Goal: Task Accomplishment & Management: Use online tool/utility

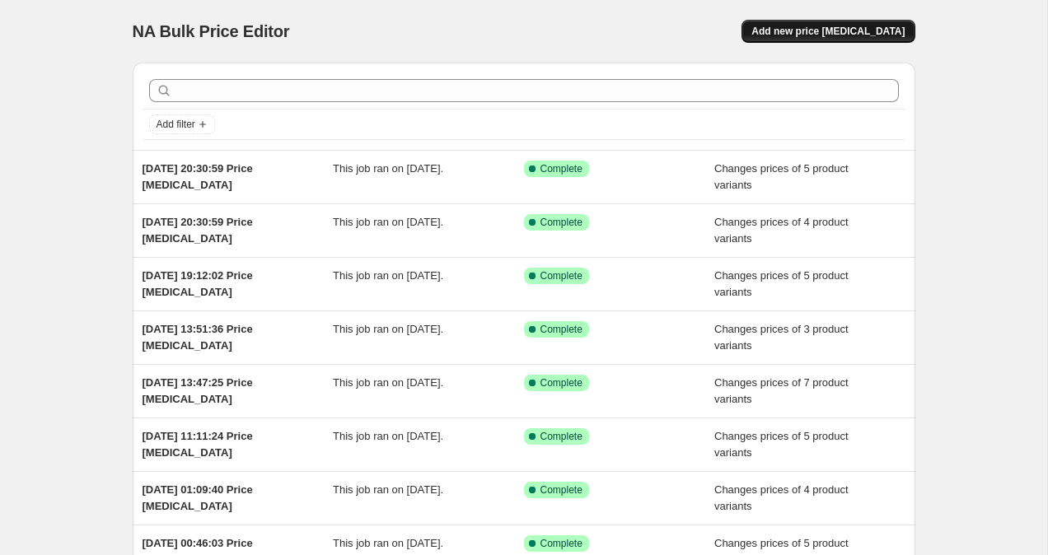
click at [832, 30] on span "Add new price [MEDICAL_DATA]" at bounding box center [827, 31] width 153 height 13
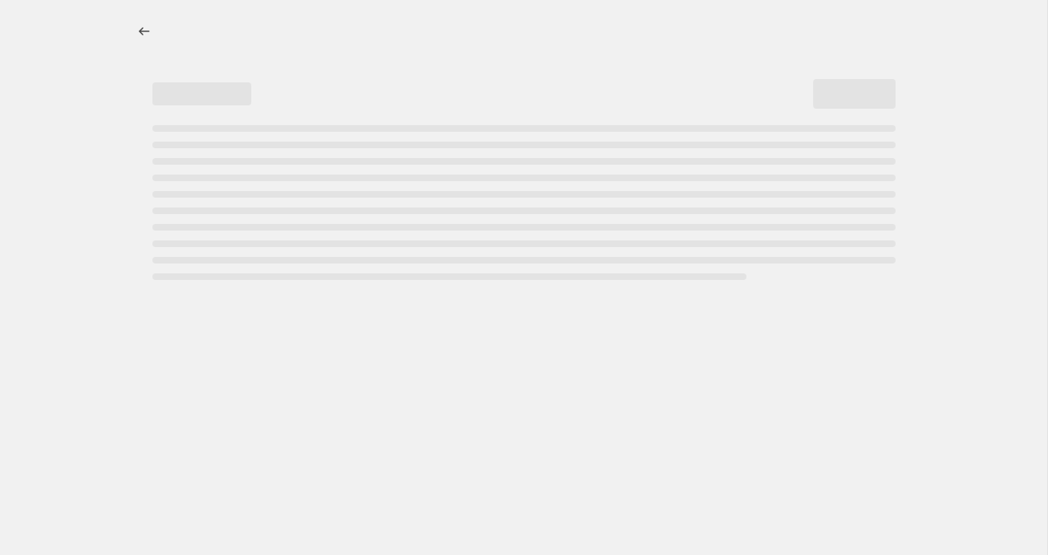
select select "percentage"
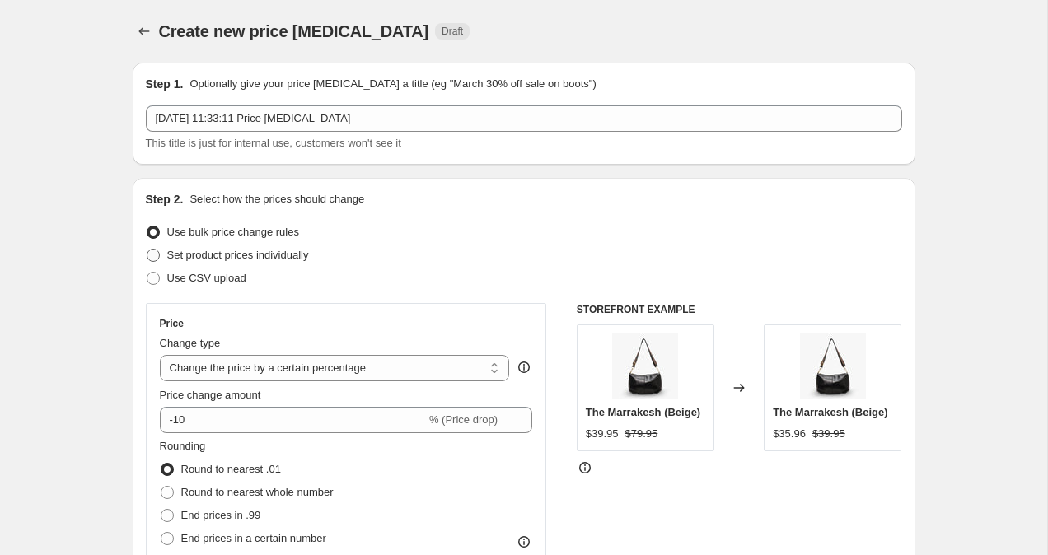
click at [157, 259] on span at bounding box center [153, 255] width 13 height 13
click at [147, 250] on input "Set product prices individually" at bounding box center [147, 249] width 1 height 1
radio input "true"
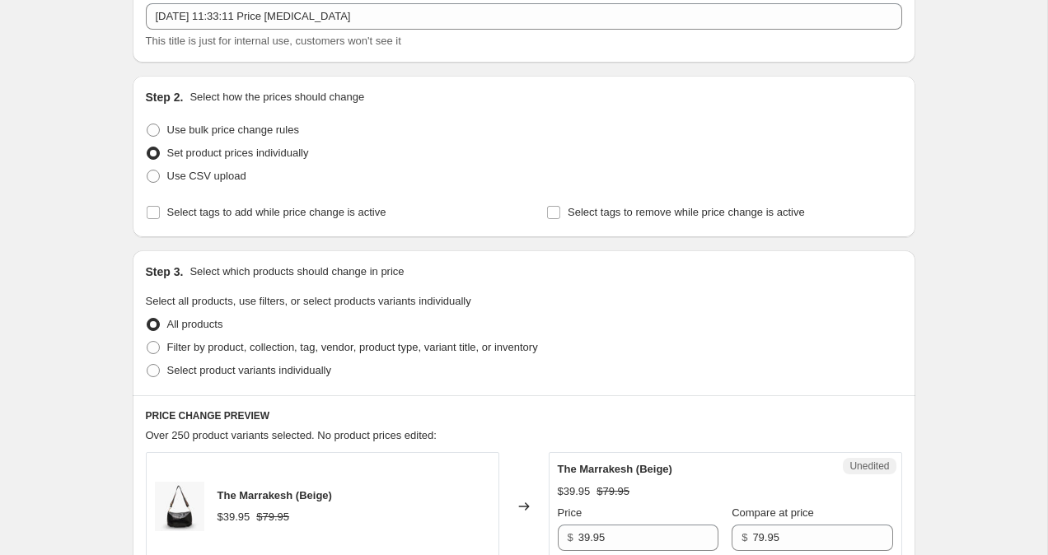
scroll to position [227, 0]
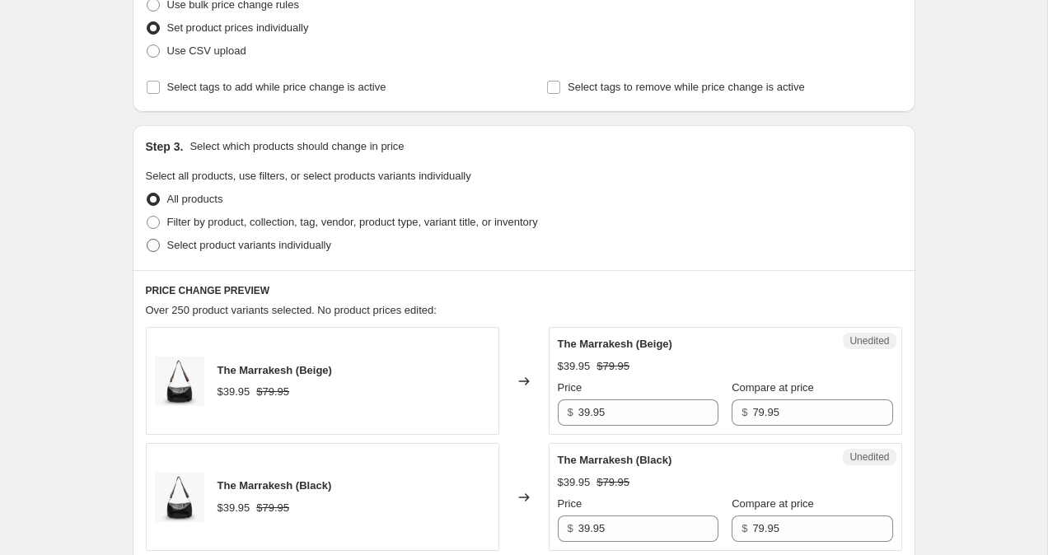
click at [156, 249] on span at bounding box center [153, 245] width 13 height 13
click at [147, 240] on input "Select product variants individually" at bounding box center [147, 239] width 1 height 1
radio input "true"
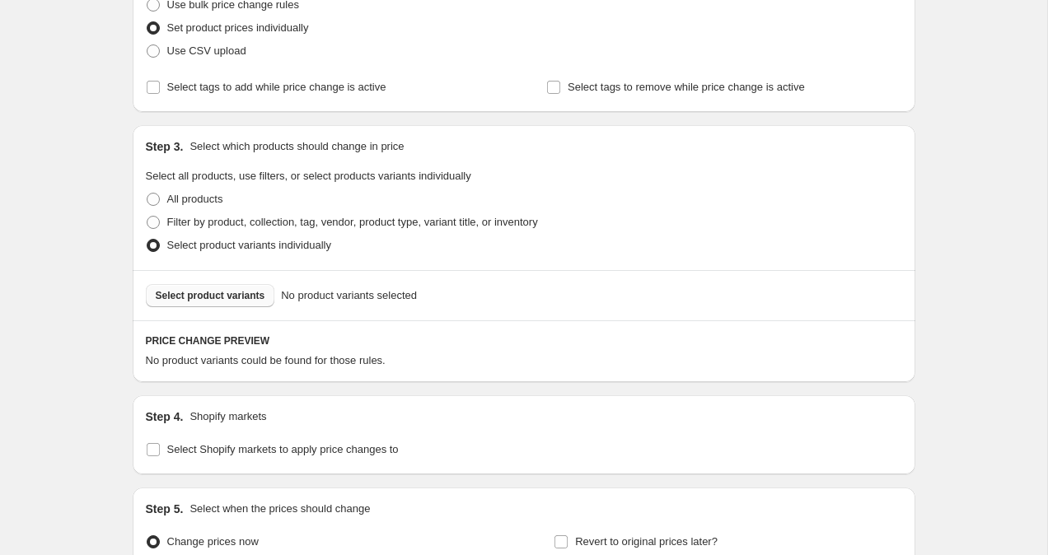
click at [244, 296] on span "Select product variants" at bounding box center [211, 295] width 110 height 13
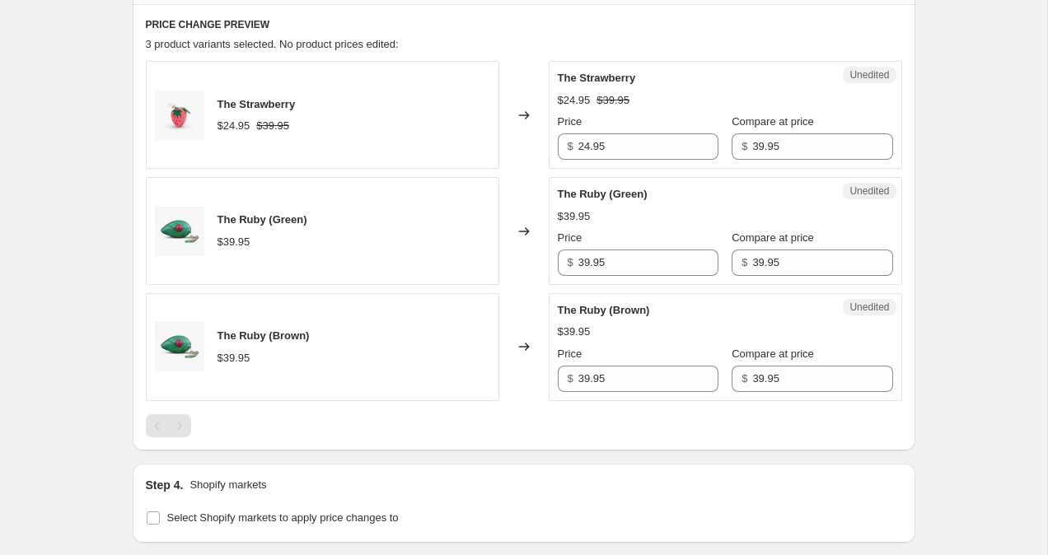
scroll to position [787, 0]
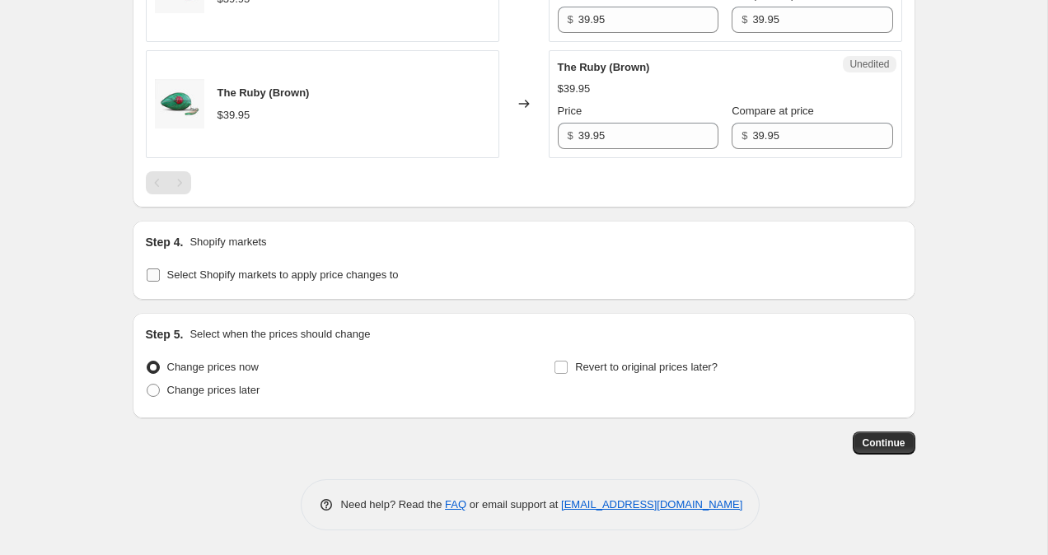
click at [154, 274] on input "Select Shopify markets to apply price changes to" at bounding box center [153, 275] width 13 height 13
checkbox input "true"
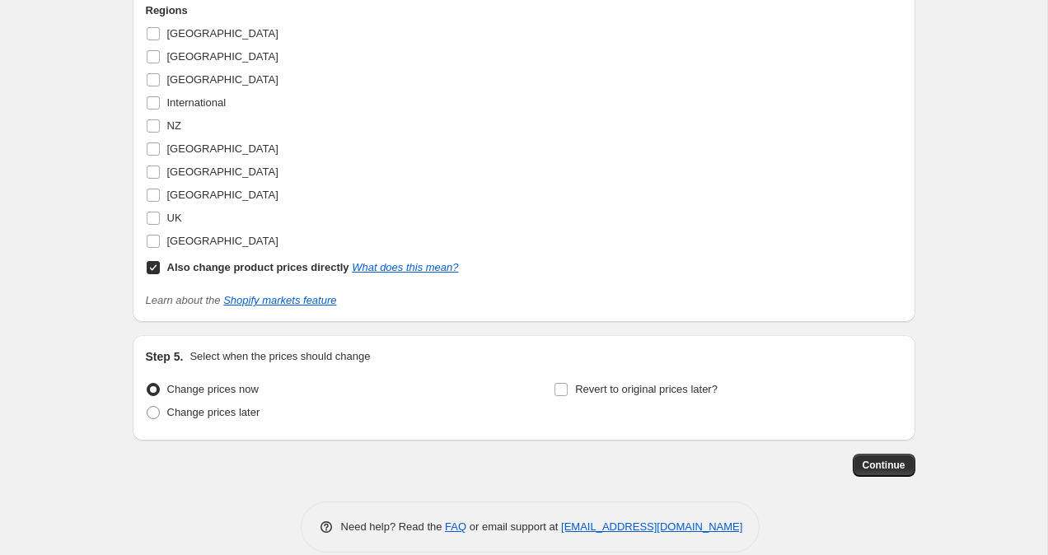
scroll to position [1128, 0]
click at [152, 34] on input "[GEOGRAPHIC_DATA]" at bounding box center [153, 33] width 13 height 13
checkbox input "true"
click at [152, 272] on input "Also change product prices directly What does this mean?" at bounding box center [153, 267] width 13 height 13
checkbox input "false"
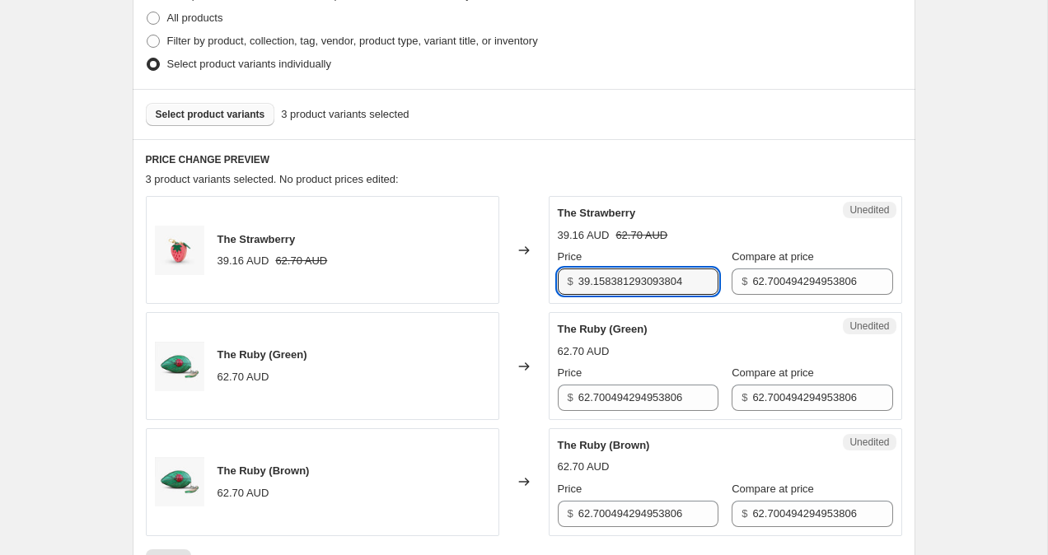
scroll to position [0, 0]
drag, startPoint x: 696, startPoint y: 283, endPoint x: 555, endPoint y: 281, distance: 140.9
click at [555, 281] on div "Unedited The Strawberry 39.16 AUD 62.70 AUD Price $ 39.158381293093804 Compare …" at bounding box center [725, 250] width 353 height 108
type input "29.95"
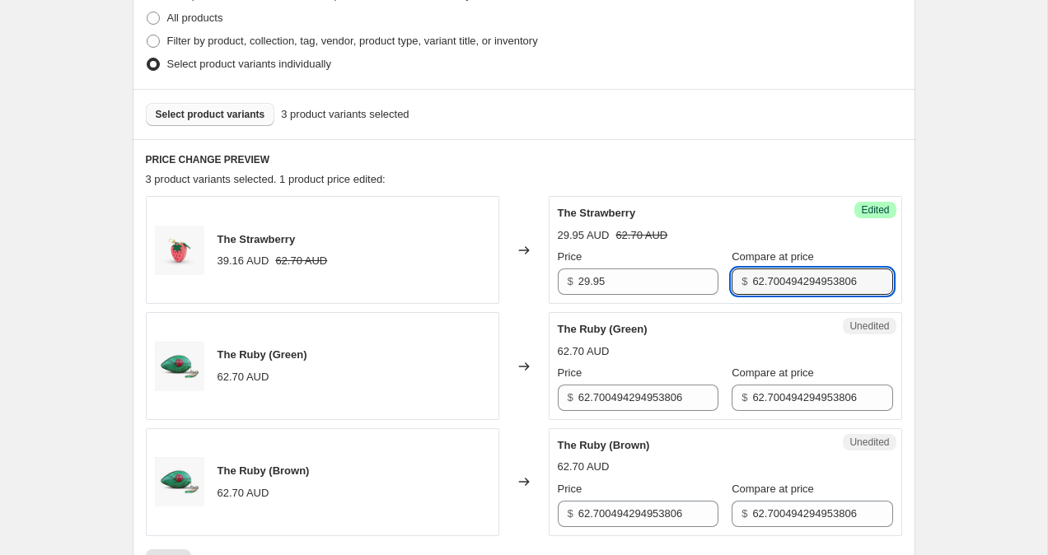
scroll to position [0, 3]
drag, startPoint x: 737, startPoint y: 285, endPoint x: 926, endPoint y: 297, distance: 189.9
click at [926, 297] on div "Create new price change job. This page is ready Create new price change job Dra…" at bounding box center [524, 432] width 822 height 1683
type input "29.95"
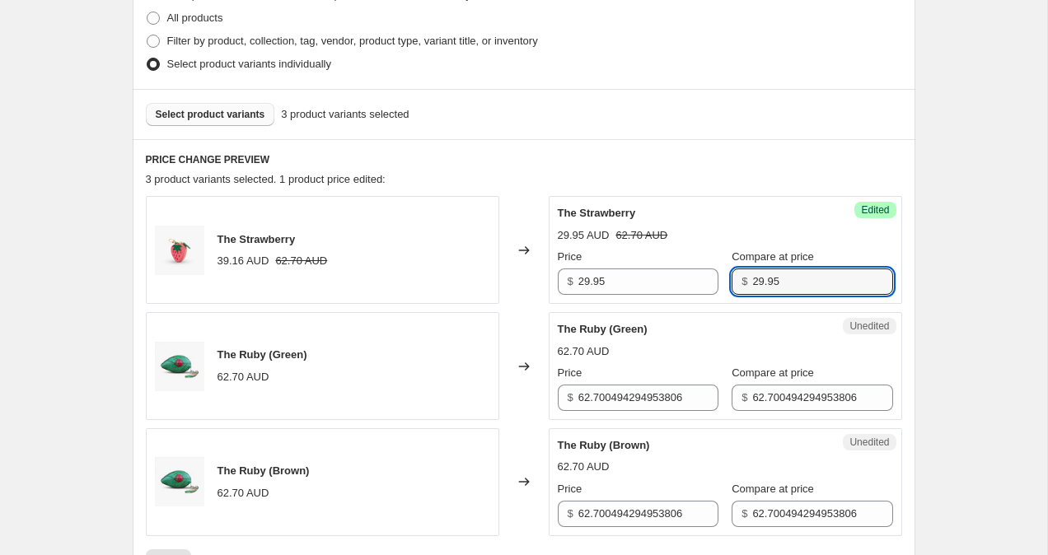
click at [1004, 245] on div "Create new price change job. This page is ready Create new price change job Dra…" at bounding box center [523, 432] width 1047 height 1683
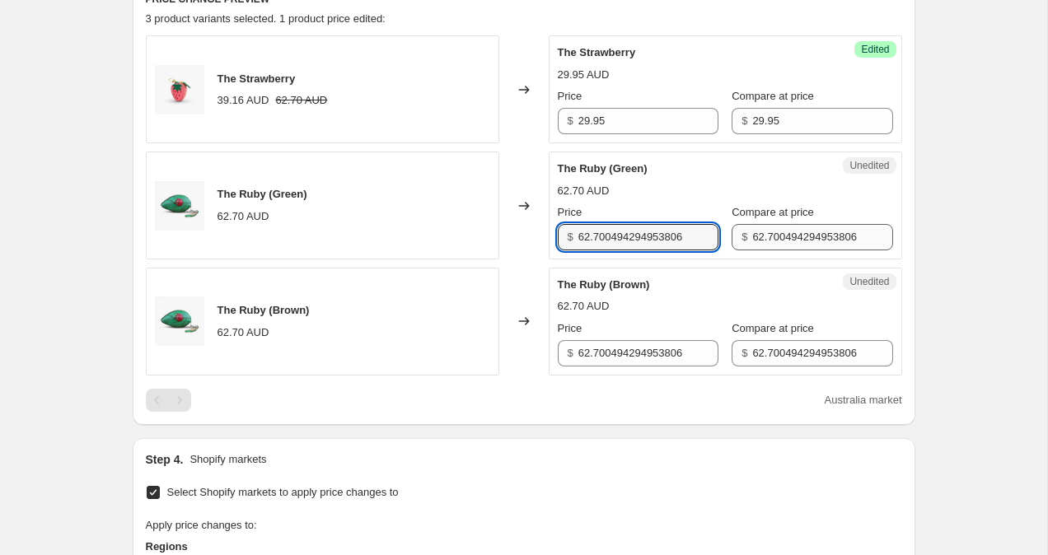
scroll to position [0, 3]
drag, startPoint x: 579, startPoint y: 235, endPoint x: 741, endPoint y: 250, distance: 162.2
click at [741, 250] on div "Unedited The Ruby (Green) 62.70 AUD Price $ 62.700494294953806 Compare at price…" at bounding box center [725, 206] width 353 height 108
type input "39.95"
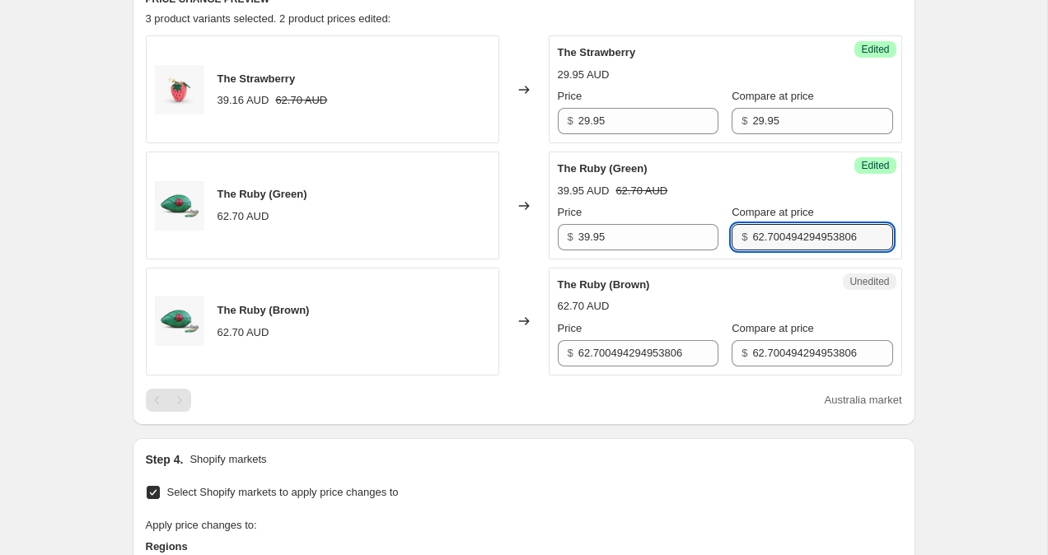
scroll to position [0, 3]
drag, startPoint x: 737, startPoint y: 241, endPoint x: 884, endPoint y: 251, distance: 147.0
click at [884, 251] on div "Success Edited The Ruby (Green) 39.95 AUD 62.70 AUD Price $ 39.95 Compare at pr…" at bounding box center [725, 206] width 353 height 108
type input "39.95"
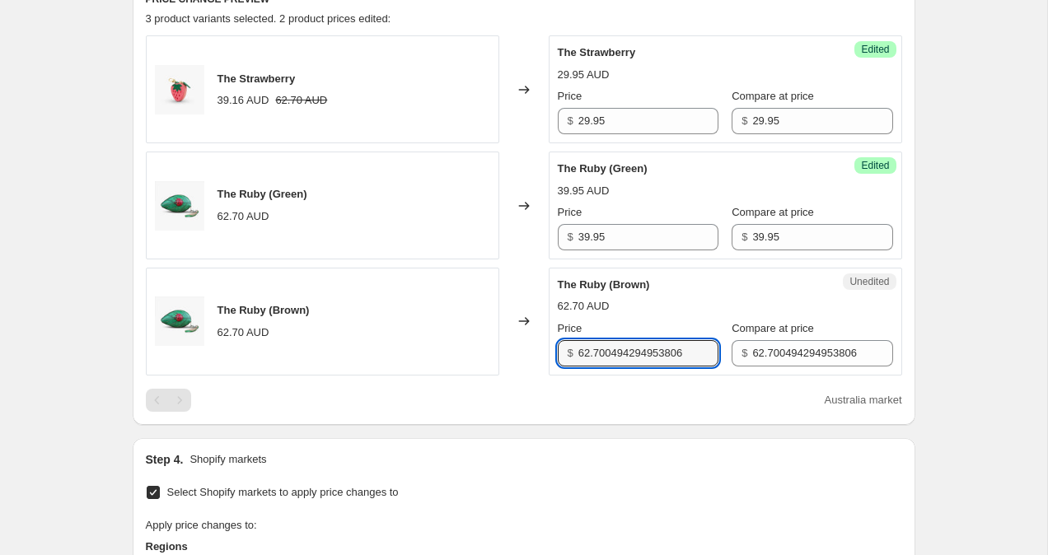
scroll to position [0, 3]
drag, startPoint x: 579, startPoint y: 358, endPoint x: 791, endPoint y: 377, distance: 212.6
click at [791, 377] on div "The Strawberry 39.16 AUD 62.70 AUD Changed to Success Edited The Strawberry 29.…" at bounding box center [524, 223] width 756 height 376
type input "39.95"
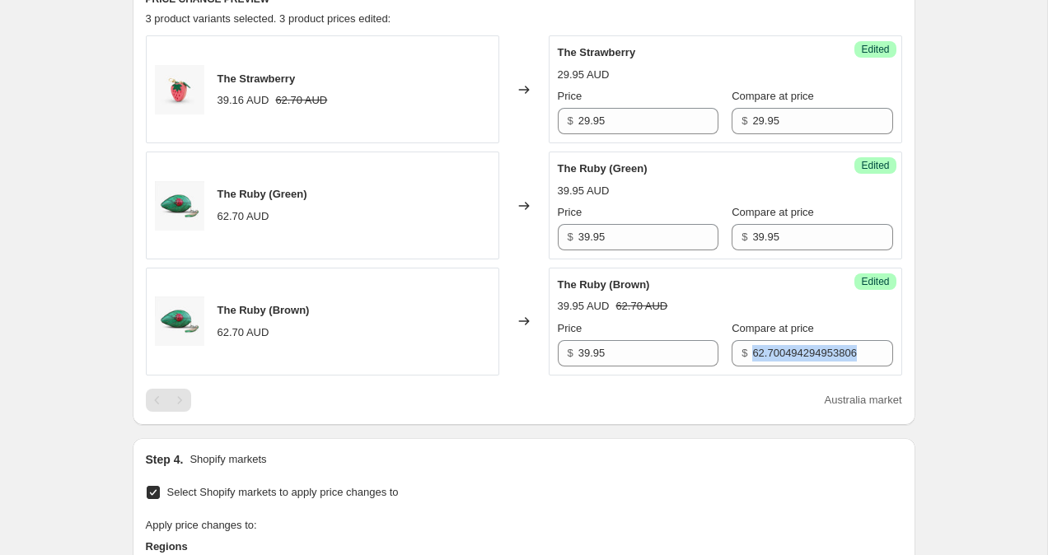
drag, startPoint x: 736, startPoint y: 353, endPoint x: 899, endPoint y: 362, distance: 163.3
click at [899, 362] on div "Success Edited The Ruby (Brown) 39.95 AUD 62.70 AUD Price $ 39.95 Compare at pr…" at bounding box center [725, 322] width 353 height 108
click at [752, 349] on input "62.700494294953806" at bounding box center [822, 353] width 140 height 26
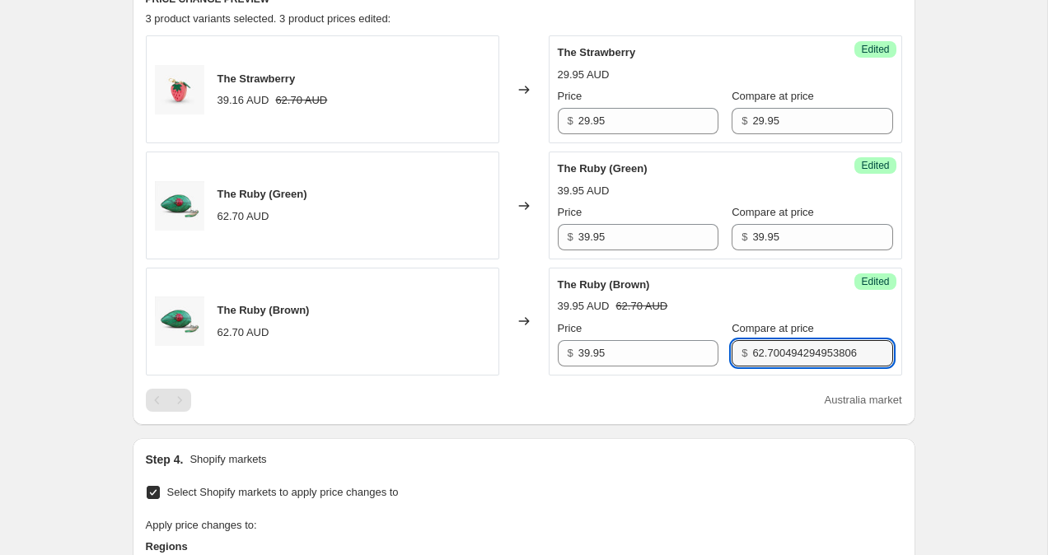
scroll to position [0, 3]
drag, startPoint x: 737, startPoint y: 353, endPoint x: 941, endPoint y: 376, distance: 204.8
click at [941, 375] on div "Create new price change job. This page is ready Create new price change job Dra…" at bounding box center [523, 272] width 1047 height 1683
type input "39.95"
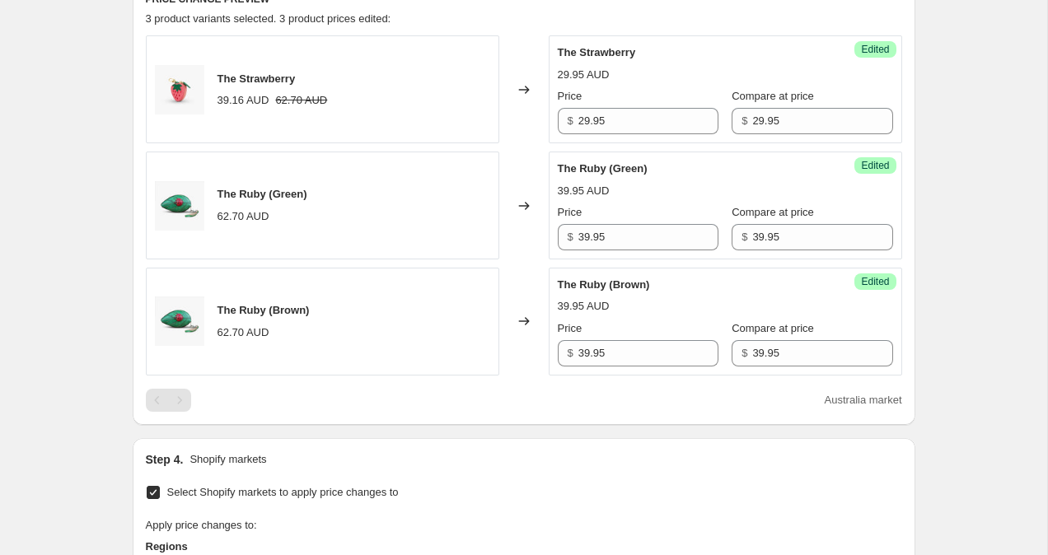
click at [1027, 246] on div "Create new price change job. This page is ready Create new price change job Dra…" at bounding box center [523, 272] width 1047 height 1683
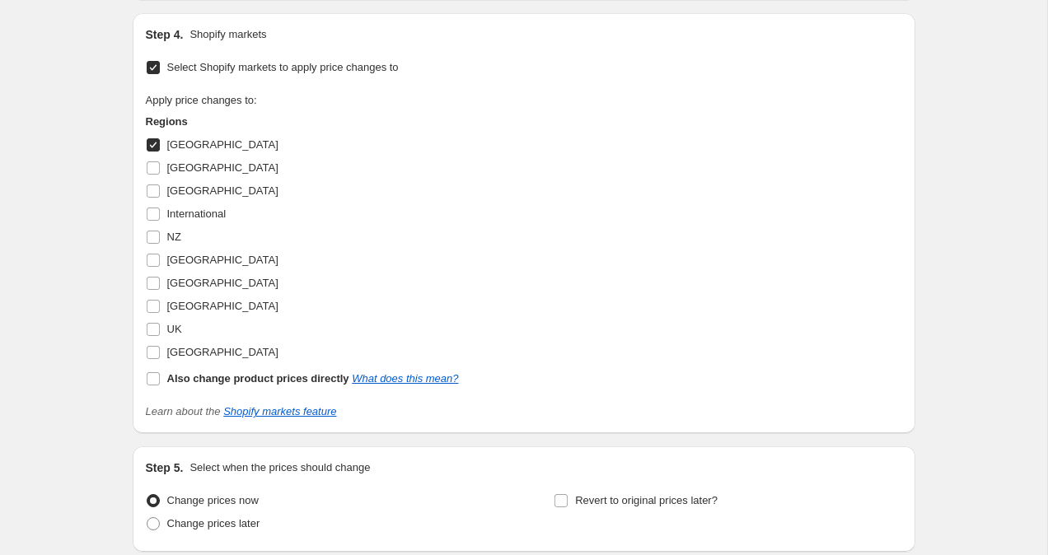
scroll to position [1093, 0]
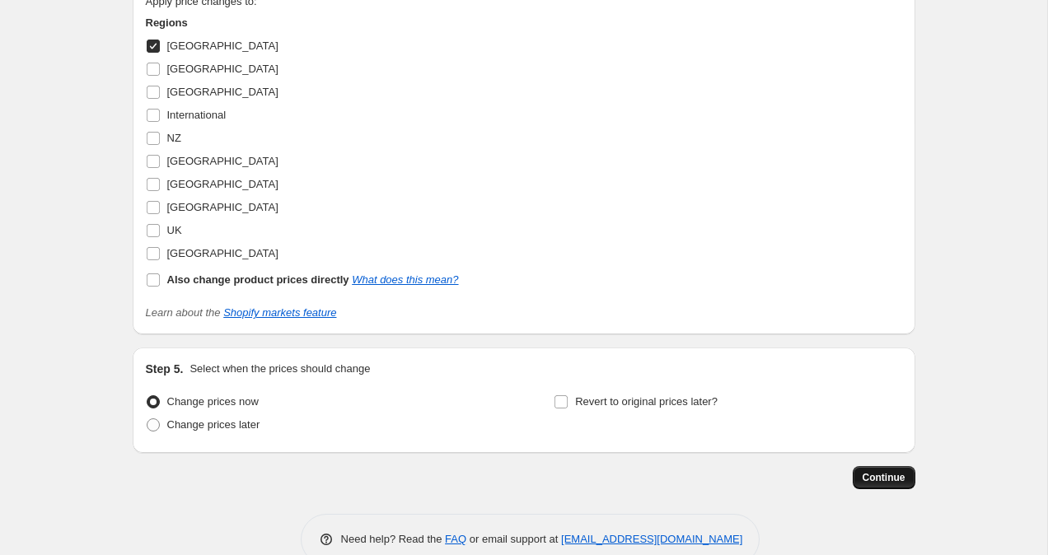
click at [868, 475] on span "Continue" at bounding box center [884, 477] width 43 height 13
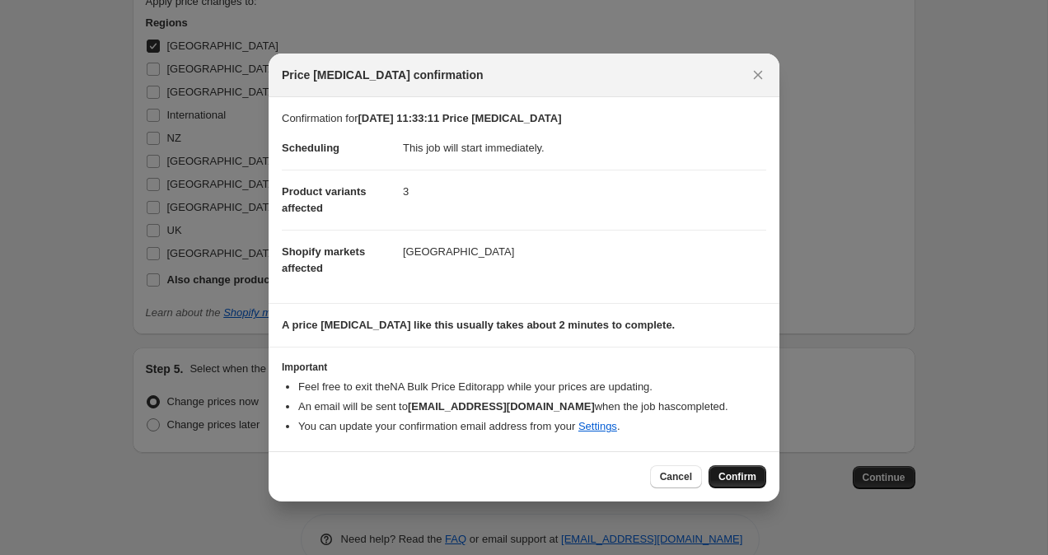
click at [746, 476] on span "Confirm" at bounding box center [737, 476] width 38 height 13
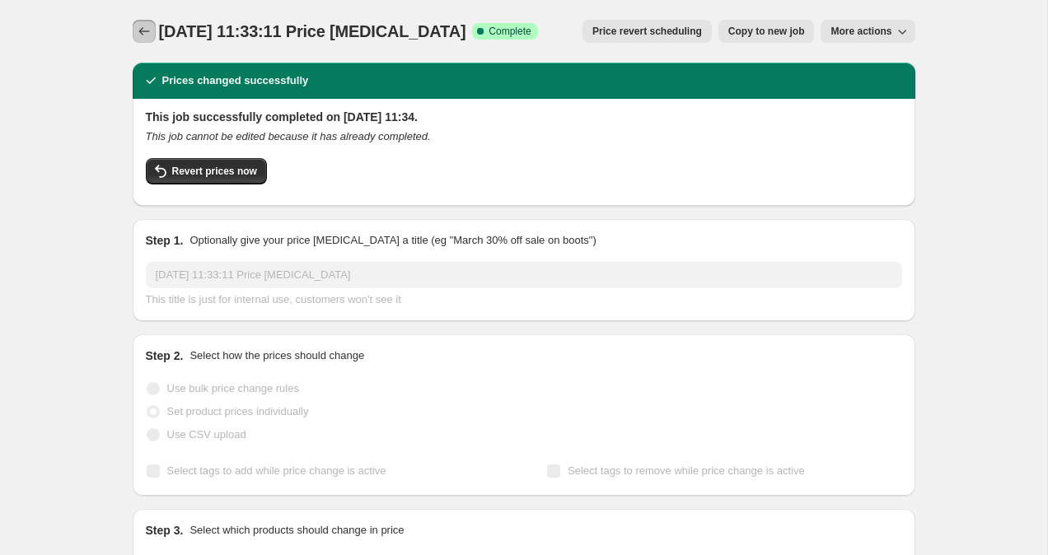
click at [143, 33] on icon "Price change jobs" at bounding box center [144, 31] width 16 height 16
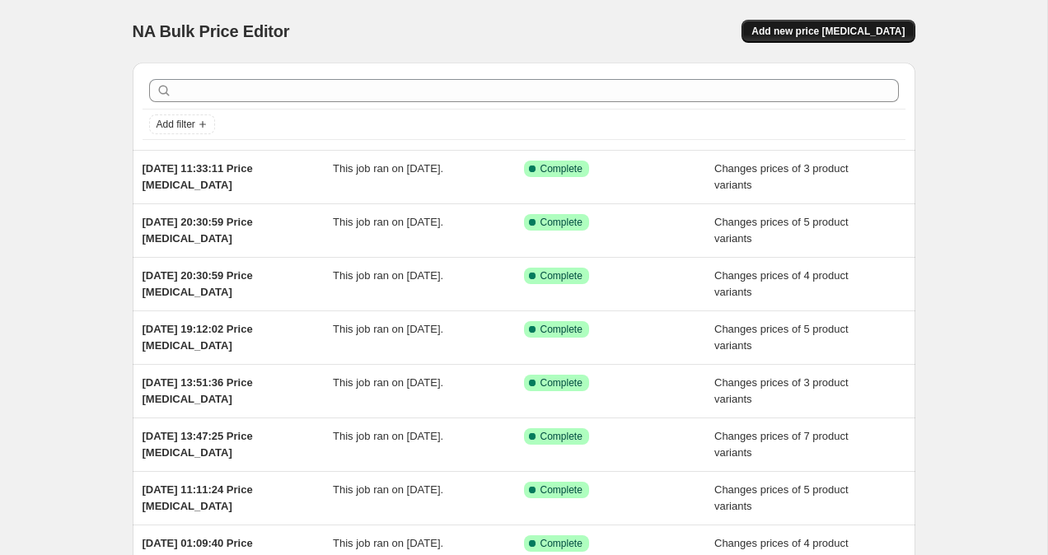
click at [812, 33] on span "Add new price [MEDICAL_DATA]" at bounding box center [827, 31] width 153 height 13
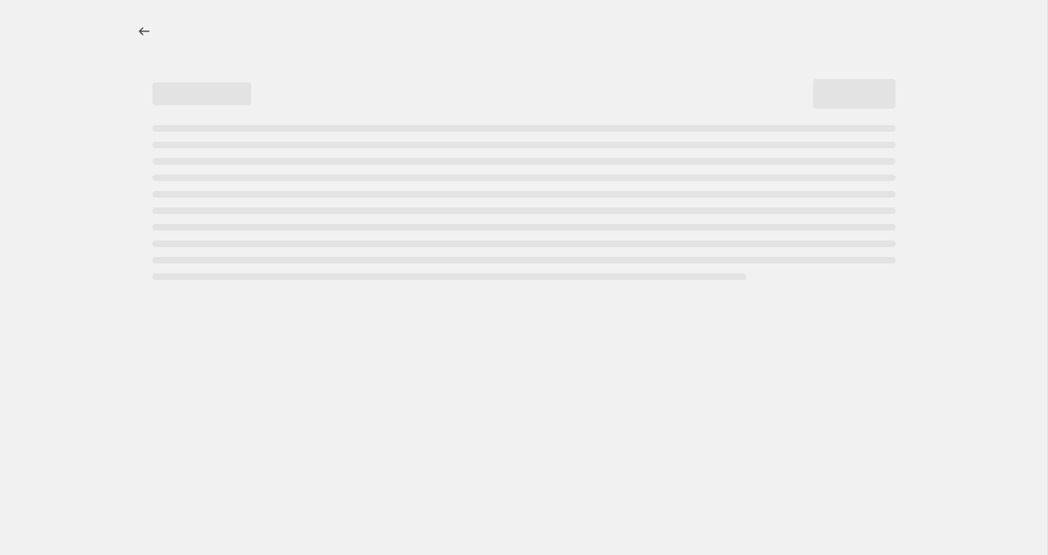
select select "percentage"
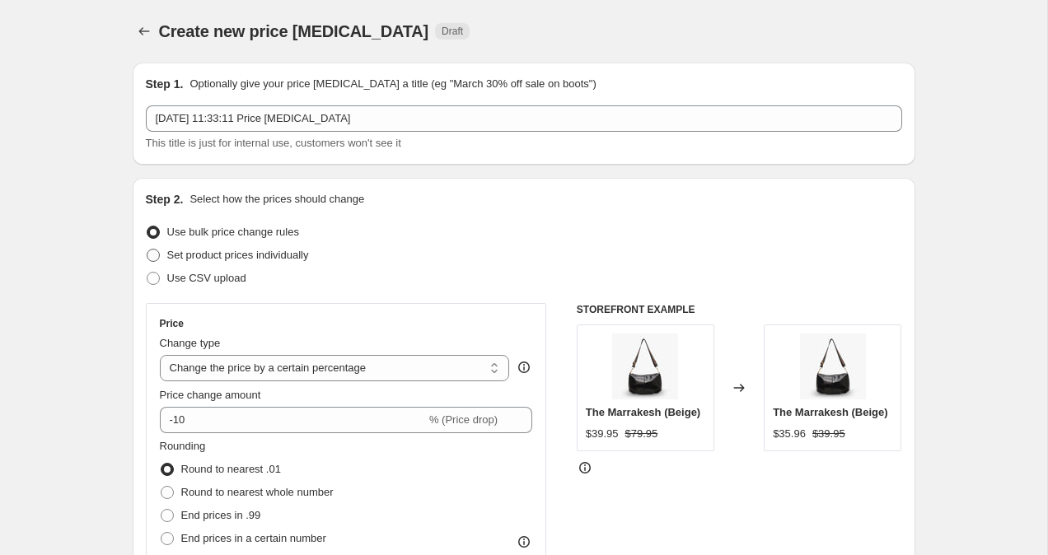
click at [151, 261] on span at bounding box center [153, 255] width 13 height 13
click at [147, 250] on input "Set product prices individually" at bounding box center [147, 249] width 1 height 1
radio input "true"
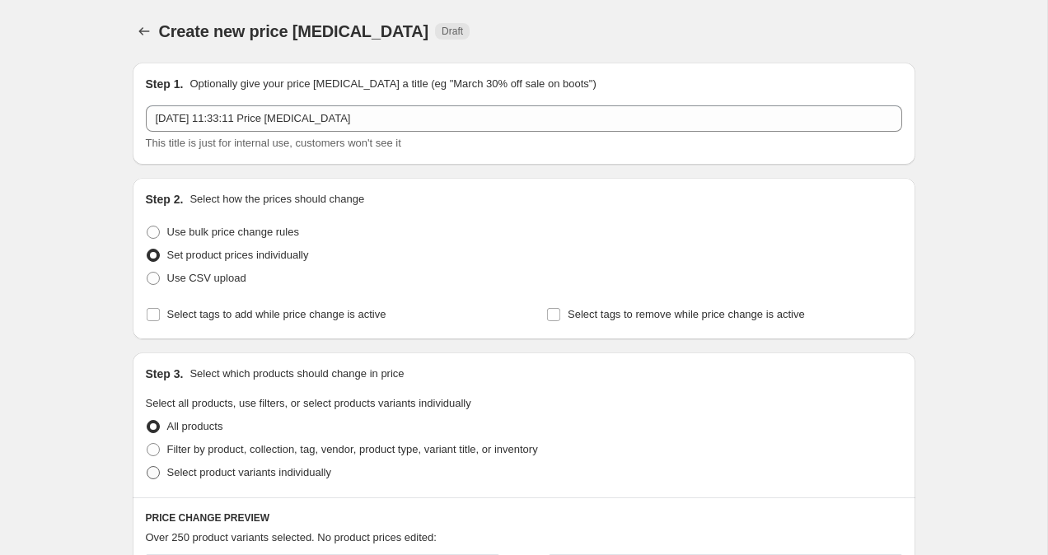
click at [149, 473] on span at bounding box center [153, 472] width 13 height 13
click at [147, 467] on input "Select product variants individually" at bounding box center [147, 466] width 1 height 1
radio input "true"
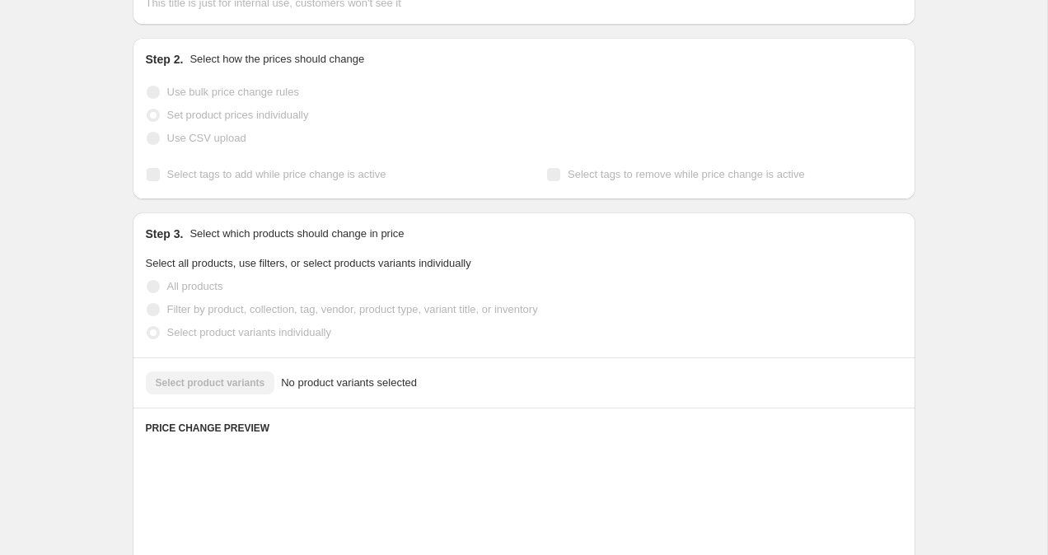
scroll to position [143, 0]
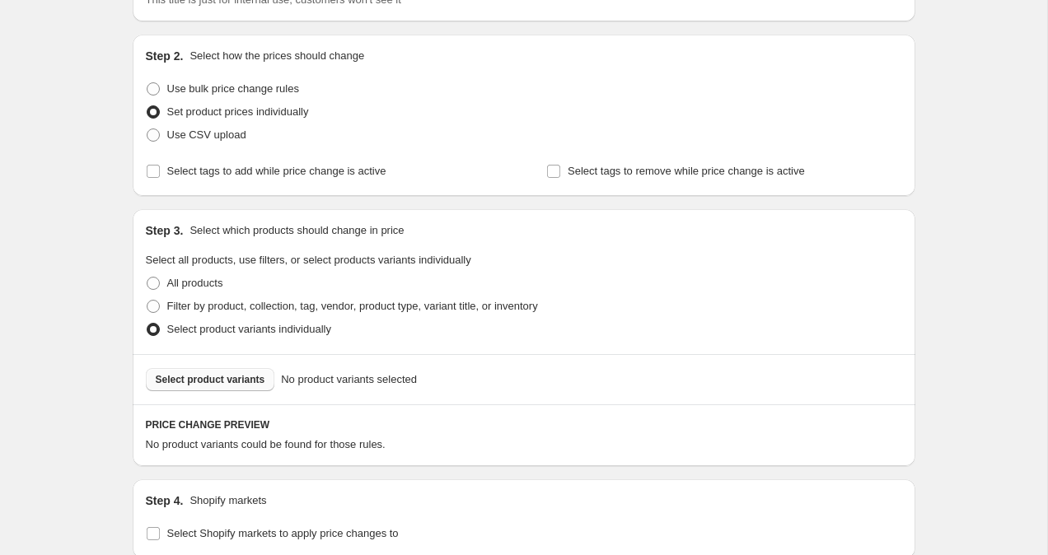
click at [219, 386] on button "Select product variants" at bounding box center [210, 379] width 129 height 23
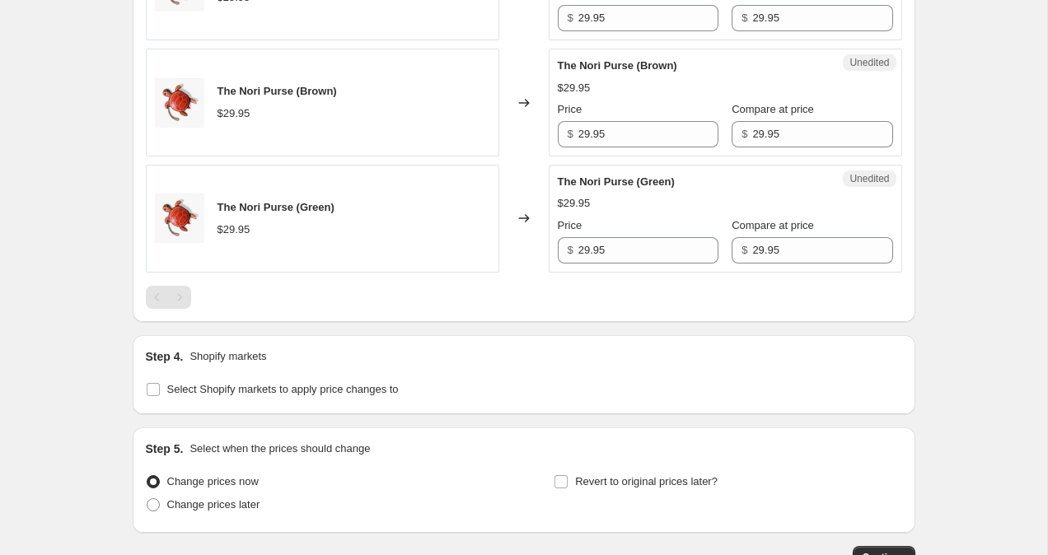
scroll to position [787, 0]
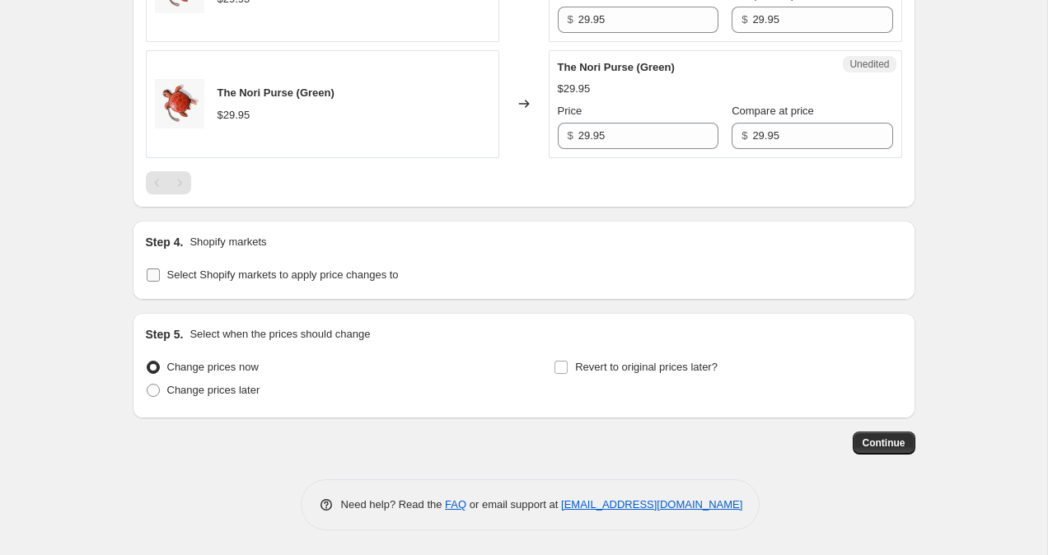
click at [149, 270] on input "Select Shopify markets to apply price changes to" at bounding box center [153, 275] width 13 height 13
checkbox input "true"
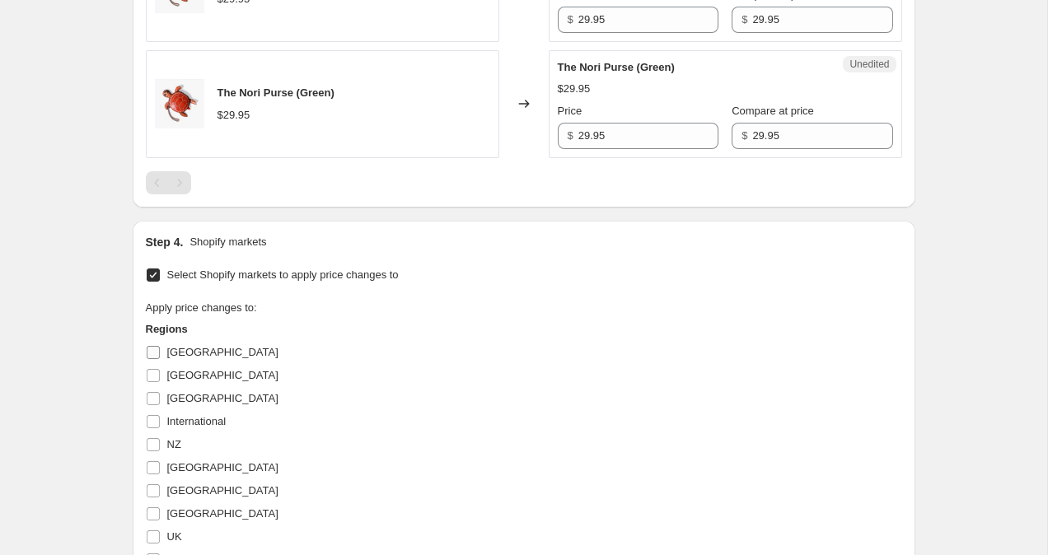
click at [151, 341] on label "[GEOGRAPHIC_DATA]" at bounding box center [212, 352] width 133 height 23
click at [151, 346] on input "[GEOGRAPHIC_DATA]" at bounding box center [153, 352] width 13 height 13
checkbox input "true"
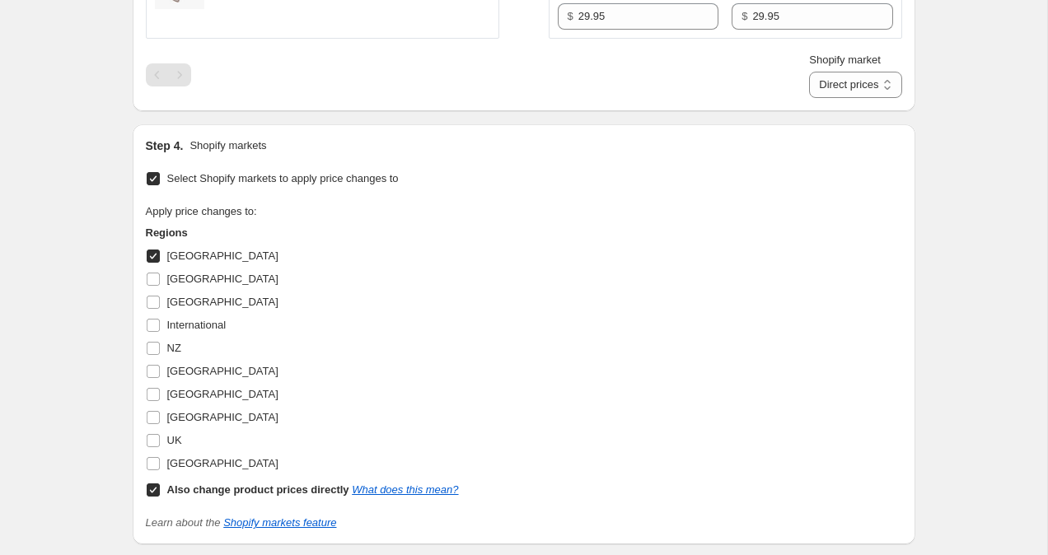
scroll to position [1018, 0]
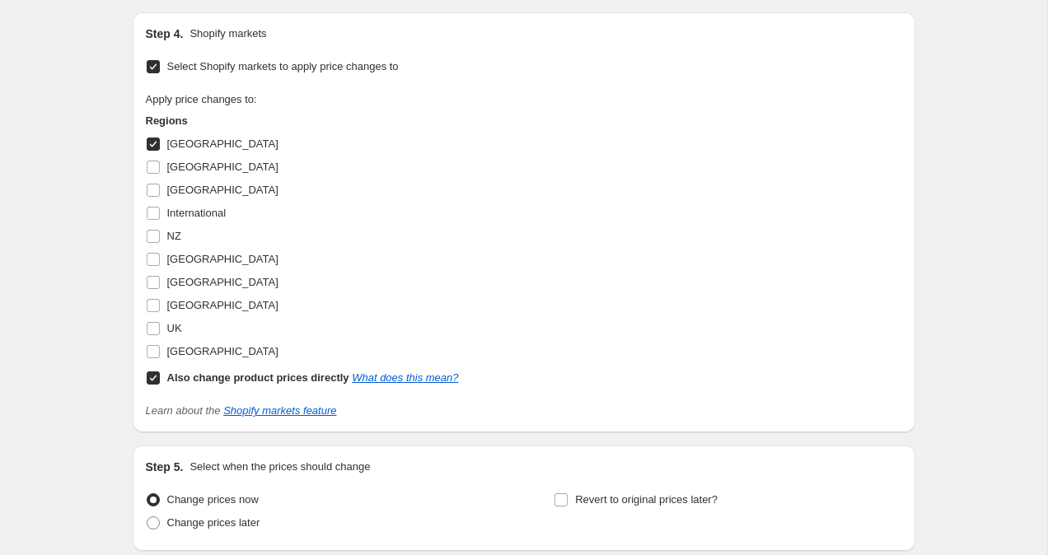
click at [152, 376] on input "Also change product prices directly What does this mean?" at bounding box center [153, 378] width 13 height 13
checkbox input "false"
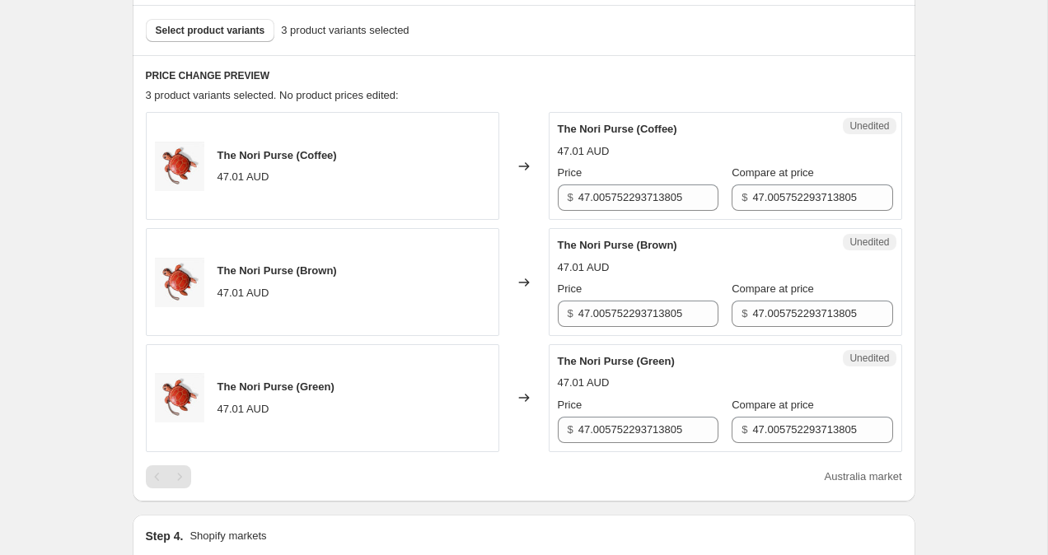
scroll to position [498, 0]
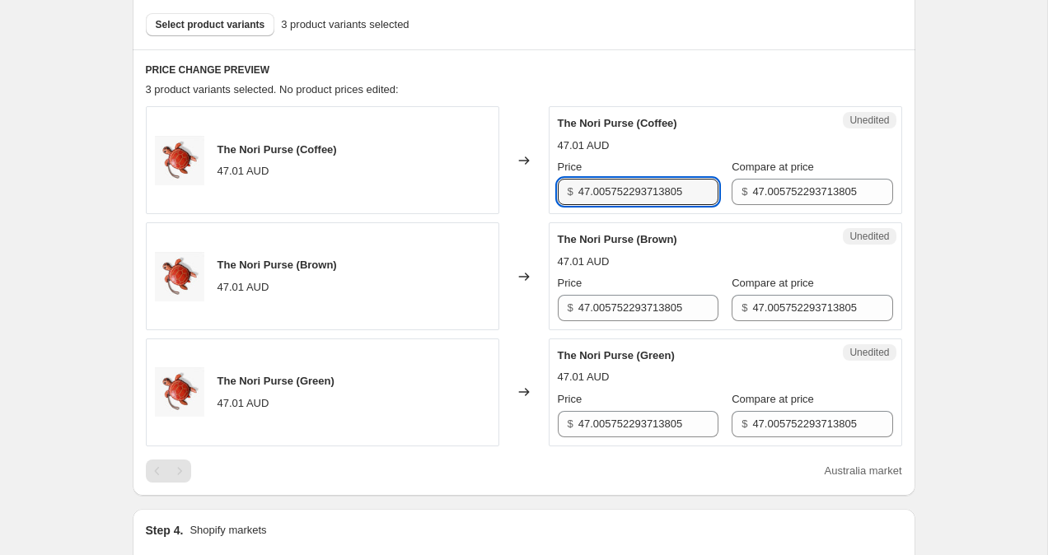
drag, startPoint x: 582, startPoint y: 193, endPoint x: 765, endPoint y: 214, distance: 184.2
click at [765, 214] on div "The Nori Purse (Coffee) 47.01 AUD Changed to Unedited The Nori Purse (Coffee) 4…" at bounding box center [524, 275] width 756 height 339
drag, startPoint x: 616, startPoint y: 195, endPoint x: 603, endPoint y: 195, distance: 13.2
click at [603, 195] on input "29.95" at bounding box center [648, 192] width 140 height 26
click at [578, 191] on input "29.95" at bounding box center [648, 192] width 140 height 26
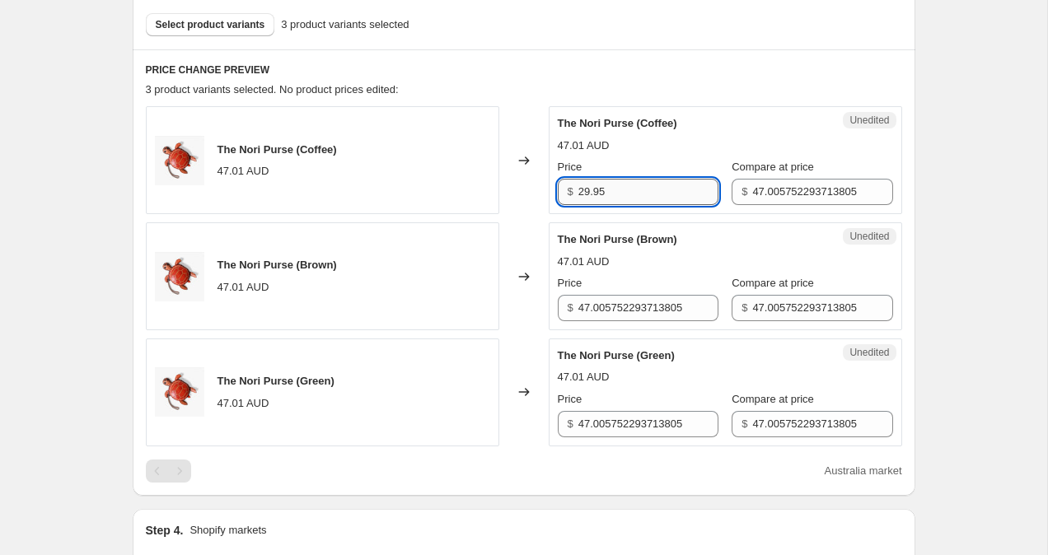
click at [587, 191] on input "29.95" at bounding box center [648, 192] width 140 height 26
drag, startPoint x: 638, startPoint y: 191, endPoint x: 551, endPoint y: 191, distance: 86.5
click at [552, 191] on div "Unedited The Nori Purse (Coffee) 47.01 AUD Price $ 39.95 Compare at price $ 47.…" at bounding box center [725, 160] width 353 height 108
type input "39.95"
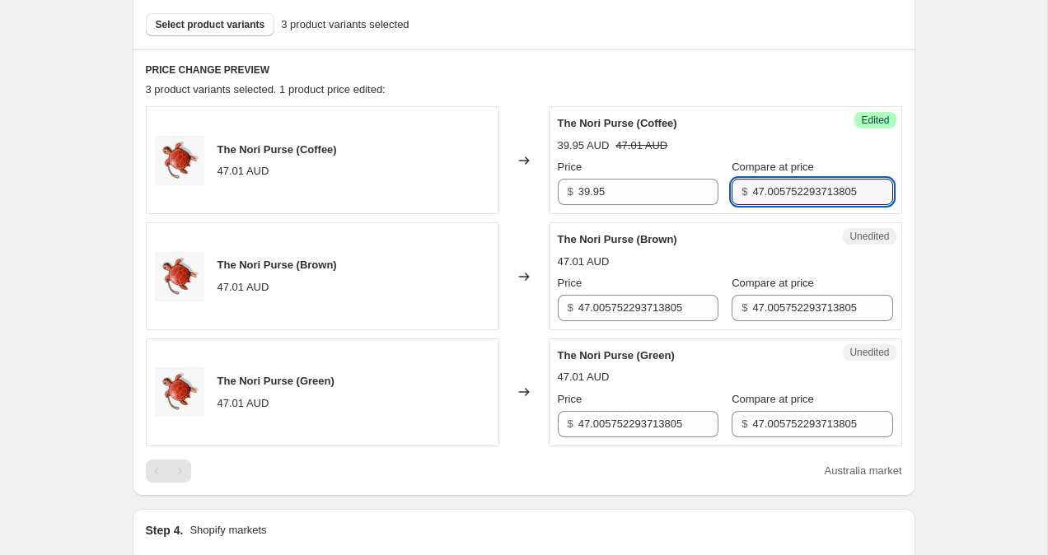
drag, startPoint x: 738, startPoint y: 191, endPoint x: 925, endPoint y: 200, distance: 187.2
click at [925, 200] on div "Create new price change job. This page is ready Create new price change job Dra…" at bounding box center [524, 343] width 822 height 1683
type input "x"
paste input "39.95"
type input "39.95"
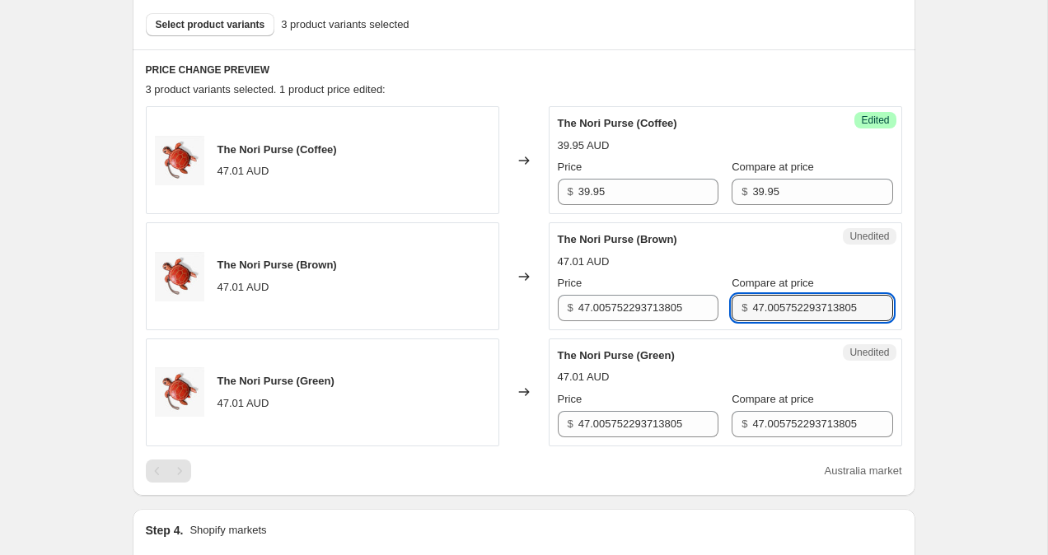
drag, startPoint x: 738, startPoint y: 304, endPoint x: 950, endPoint y: 307, distance: 211.8
click at [950, 307] on div "Create new price change job. This page is ready Create new price change job Dra…" at bounding box center [523, 343] width 1047 height 1683
paste input "39.9"
type input "39.95"
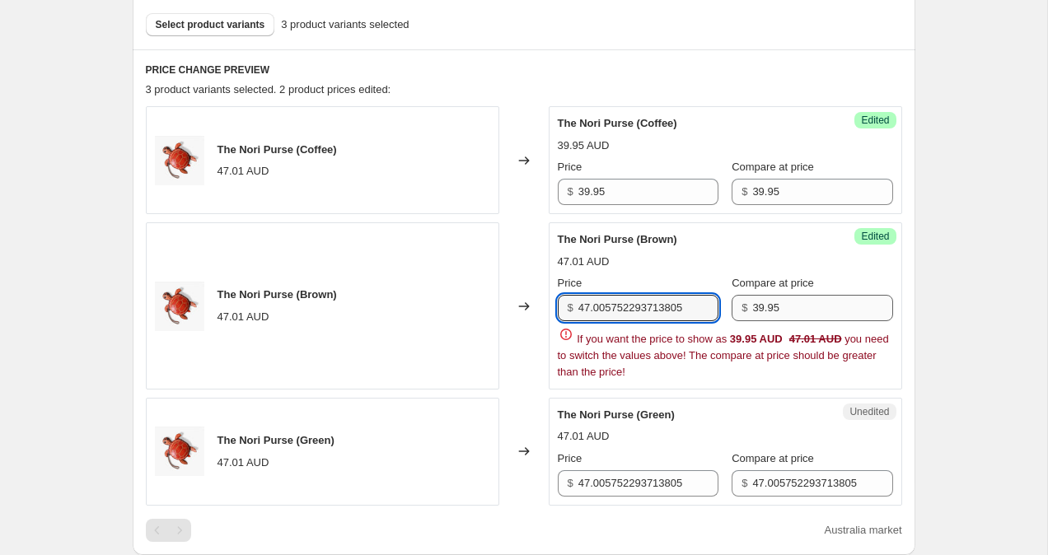
drag, startPoint x: 580, startPoint y: 308, endPoint x: 764, endPoint y: 313, distance: 183.8
click at [764, 313] on div "Price $ 47.005752293713805 Compare at price $ 39.95" at bounding box center [725, 298] width 335 height 46
paste input "39.9"
type input "39.95"
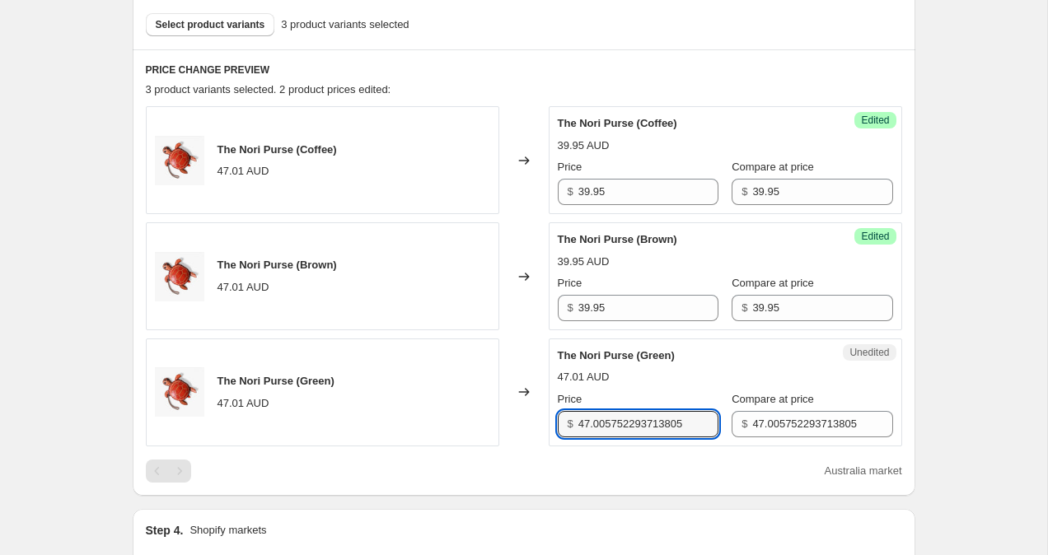
drag, startPoint x: 581, startPoint y: 484, endPoint x: 572, endPoint y: 414, distance: 71.4
click at [572, 414] on div "$ 47.005752293713805" at bounding box center [638, 424] width 161 height 26
paste input "39.9"
type input "39.95"
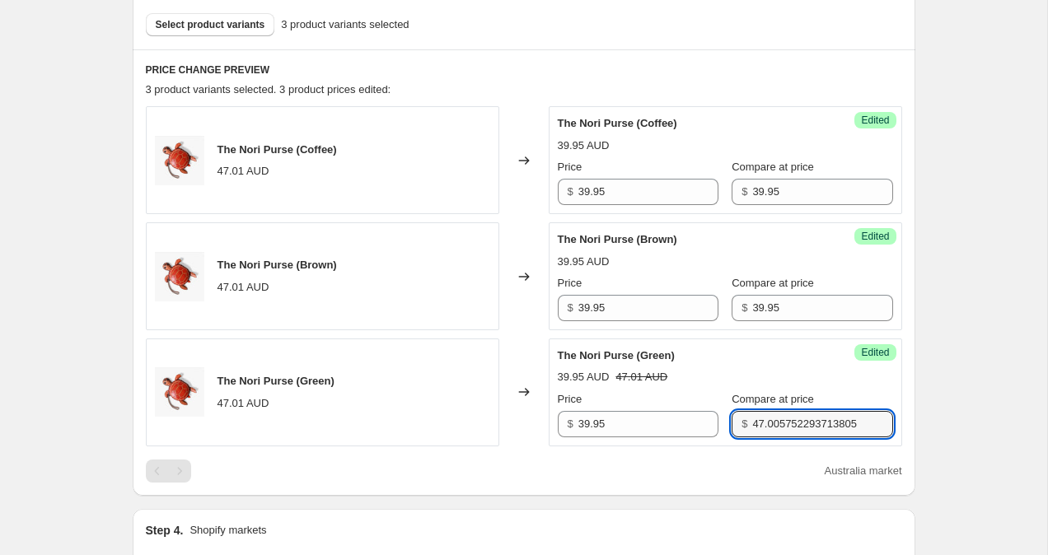
drag, startPoint x: 740, startPoint y: 423, endPoint x: 869, endPoint y: 423, distance: 129.4
click at [869, 423] on div "Success Edited The Nori Purse (Green) 39.95 AUD 47.01 AUD Price $ 39.95 Compare…" at bounding box center [725, 393] width 353 height 108
type input "4"
paste input "39.95"
type input "39.95"
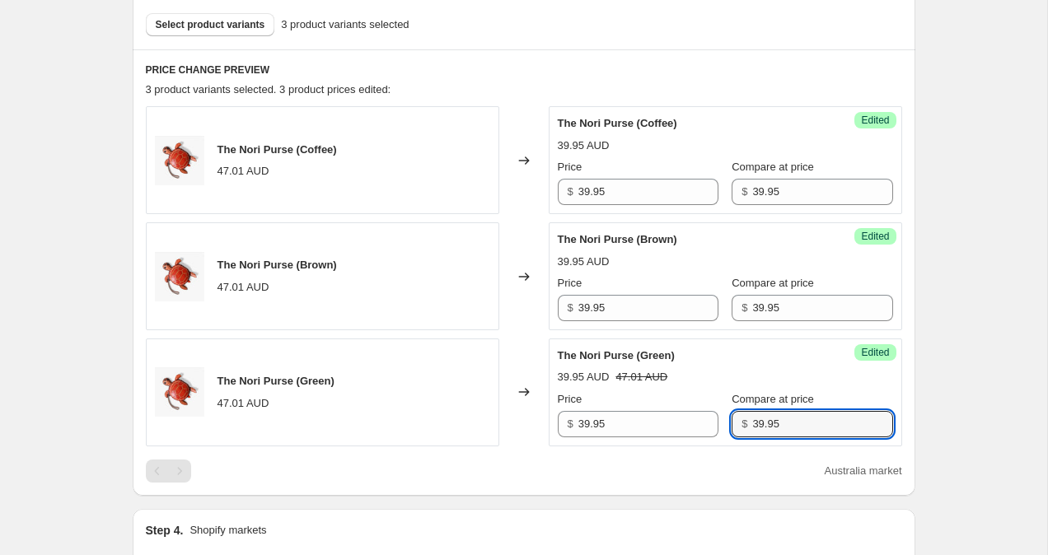
click at [933, 340] on div "Create new price change job. This page is ready Create new price change job Dra…" at bounding box center [524, 343] width 822 height 1683
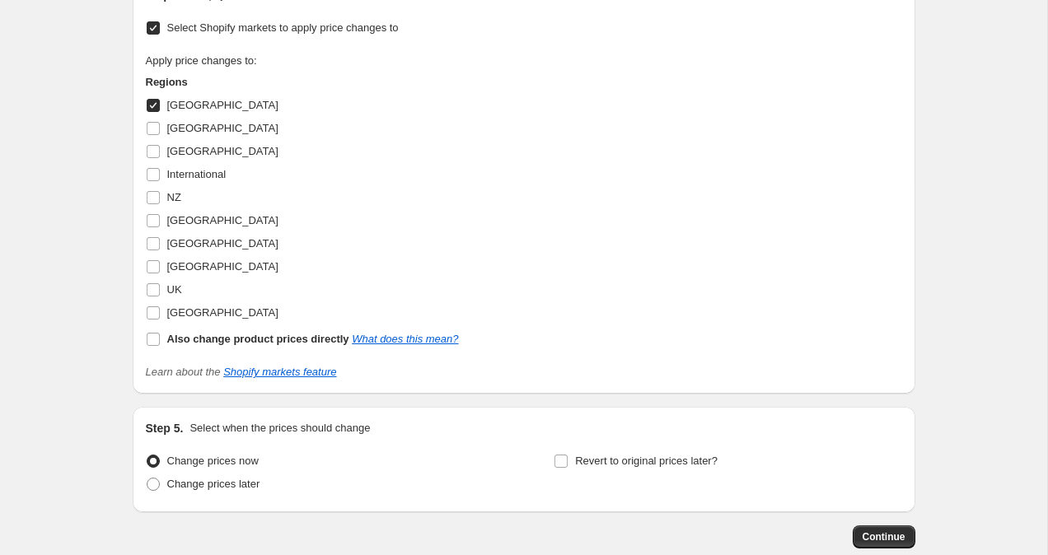
scroll to position [1128, 0]
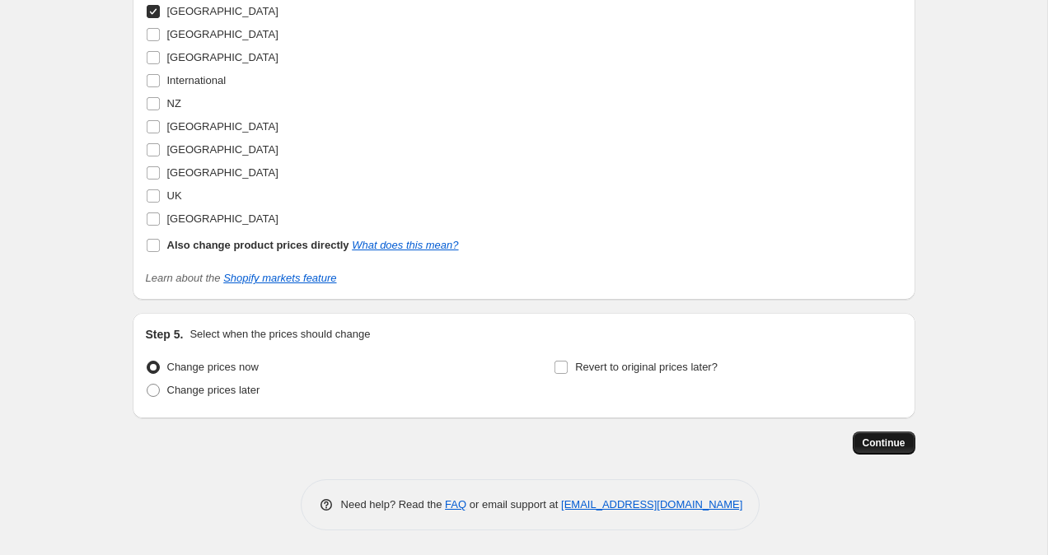
click at [878, 445] on span "Continue" at bounding box center [884, 443] width 43 height 13
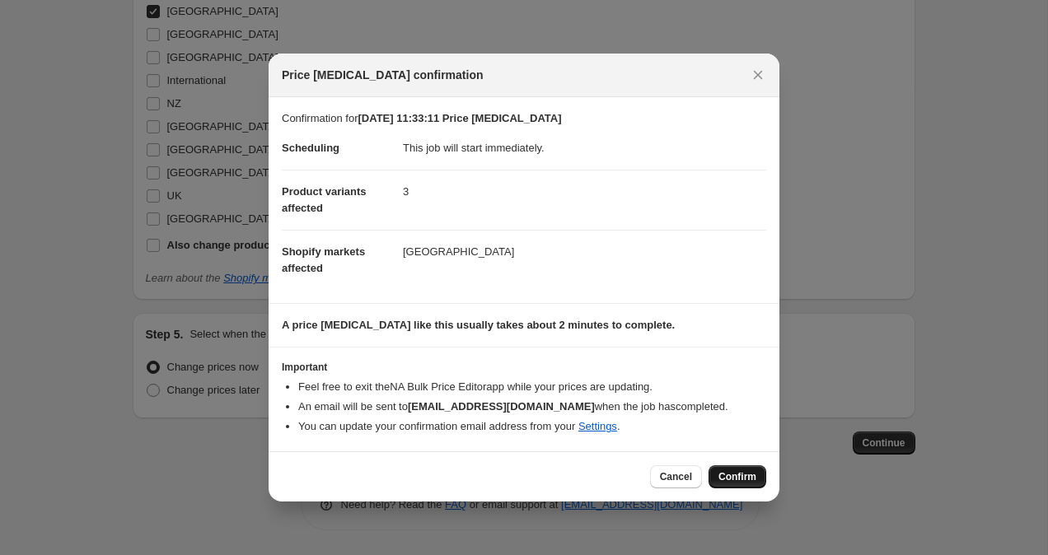
click at [738, 481] on span "Confirm" at bounding box center [737, 476] width 38 height 13
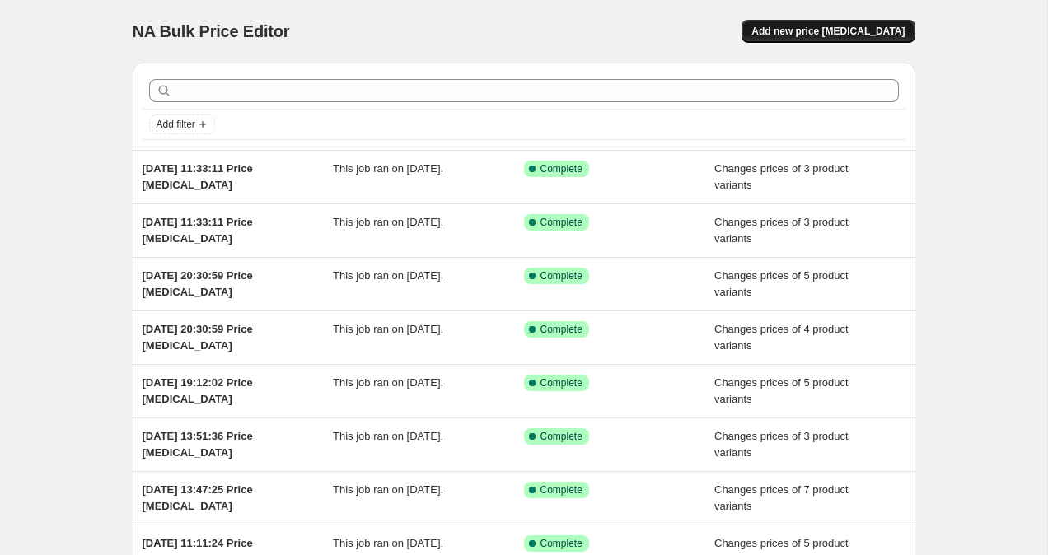
click at [817, 33] on span "Add new price [MEDICAL_DATA]" at bounding box center [827, 31] width 153 height 13
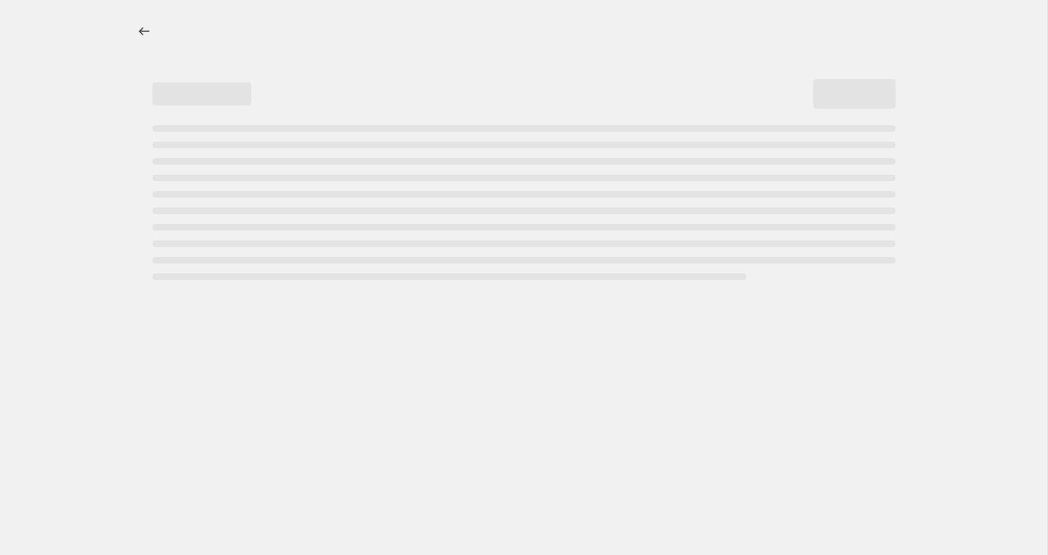
select select "percentage"
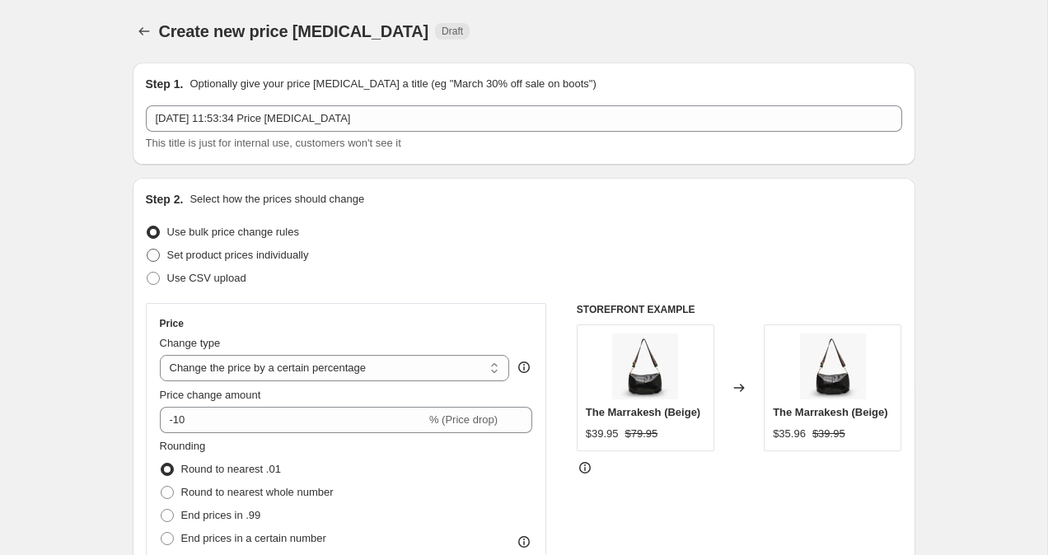
click at [159, 262] on span at bounding box center [153, 255] width 15 height 15
click at [147, 250] on input "Set product prices individually" at bounding box center [147, 249] width 1 height 1
radio input "true"
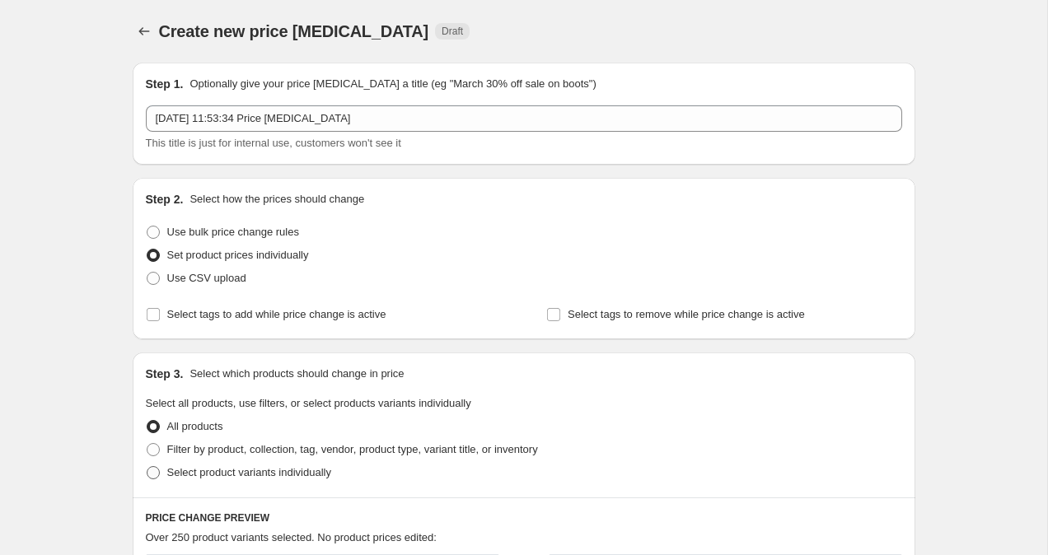
click at [155, 473] on span at bounding box center [153, 472] width 13 height 13
click at [147, 467] on input "Select product variants individually" at bounding box center [147, 466] width 1 height 1
radio input "true"
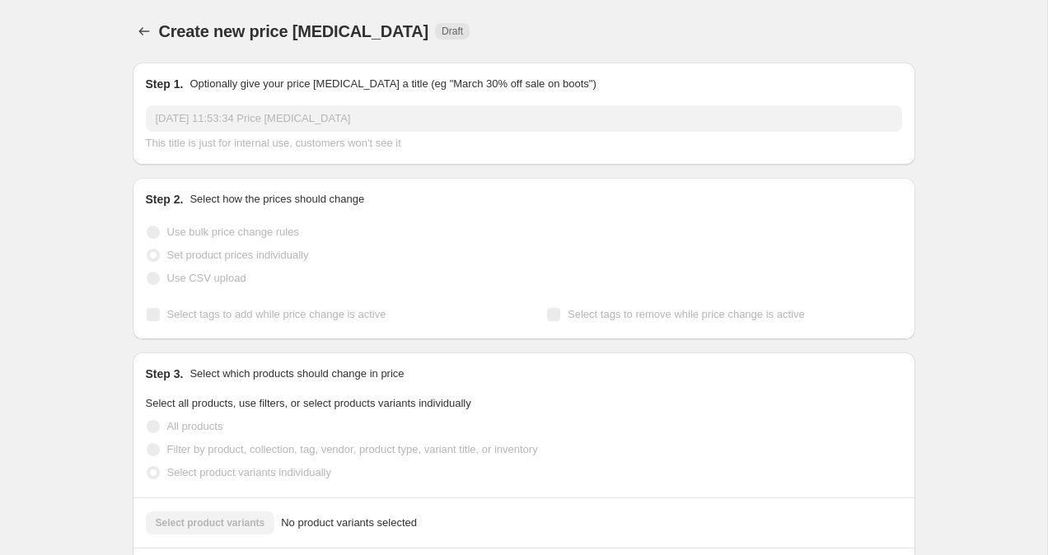
scroll to position [293, 0]
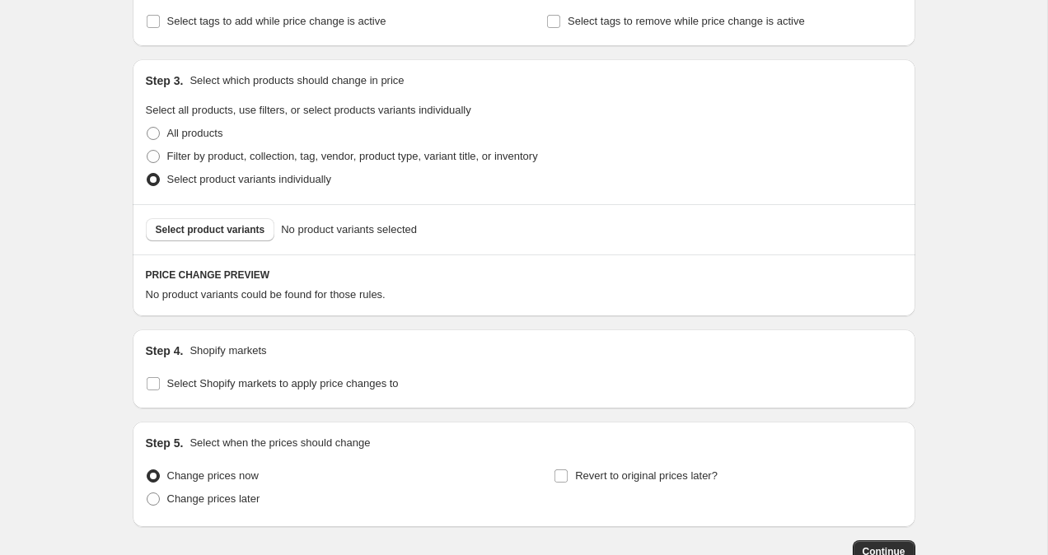
click at [220, 243] on div "Select product variants No product variants selected" at bounding box center [524, 229] width 783 height 50
click at [220, 235] on span "Select product variants" at bounding box center [211, 229] width 110 height 13
click at [152, 157] on span at bounding box center [153, 156] width 13 height 13
click at [147, 151] on input "Filter by product, collection, tag, vendor, product type, variant title, or inv…" at bounding box center [147, 150] width 1 height 1
radio input "true"
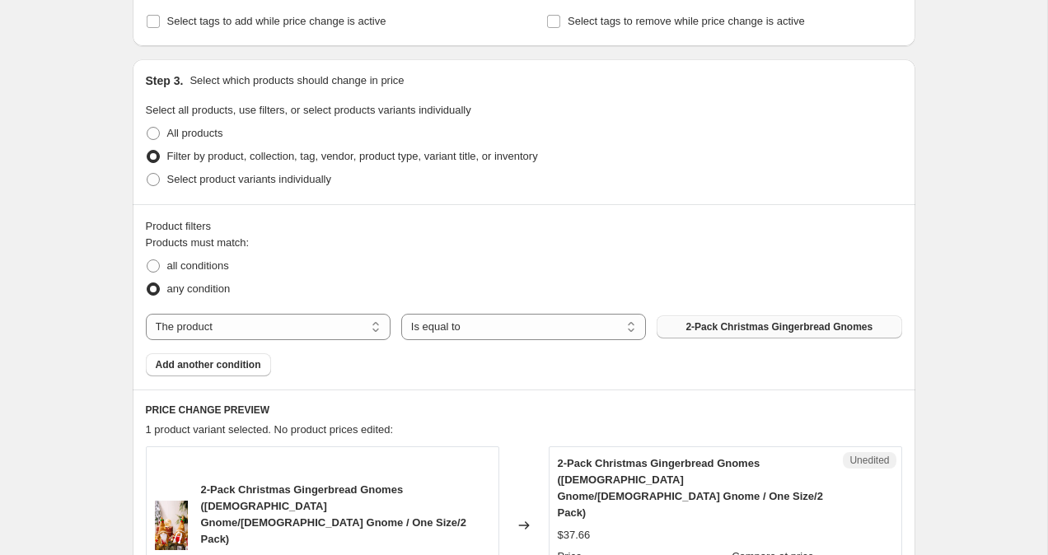
click at [713, 328] on span "2-Pack Christmas Gingerbread Gnomes" at bounding box center [778, 326] width 187 height 13
click at [287, 331] on select "The product The product's collection The product's tag The product's vendor The…" at bounding box center [268, 327] width 245 height 26
select select "collection"
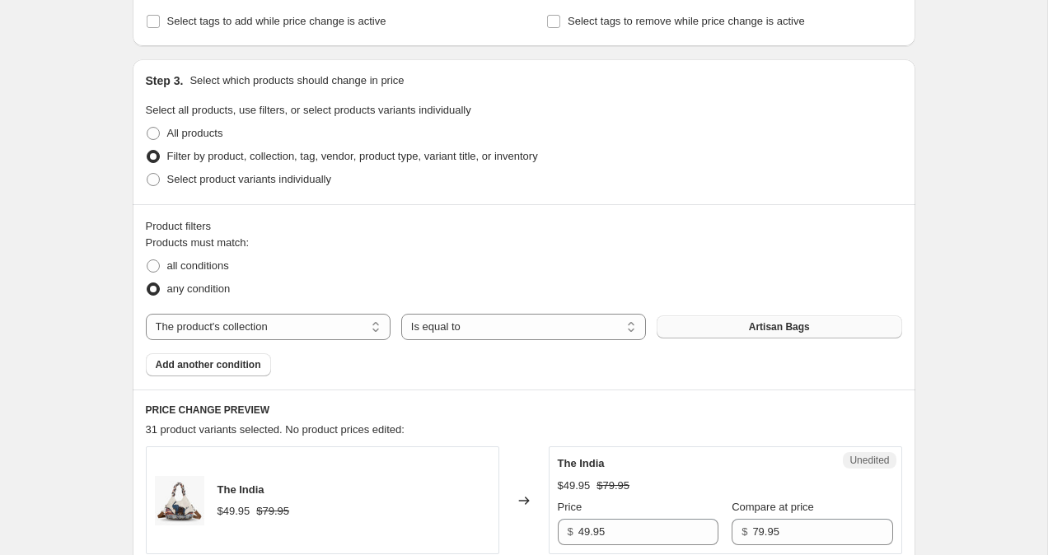
click at [733, 331] on button "Artisan Bags" at bounding box center [779, 327] width 245 height 23
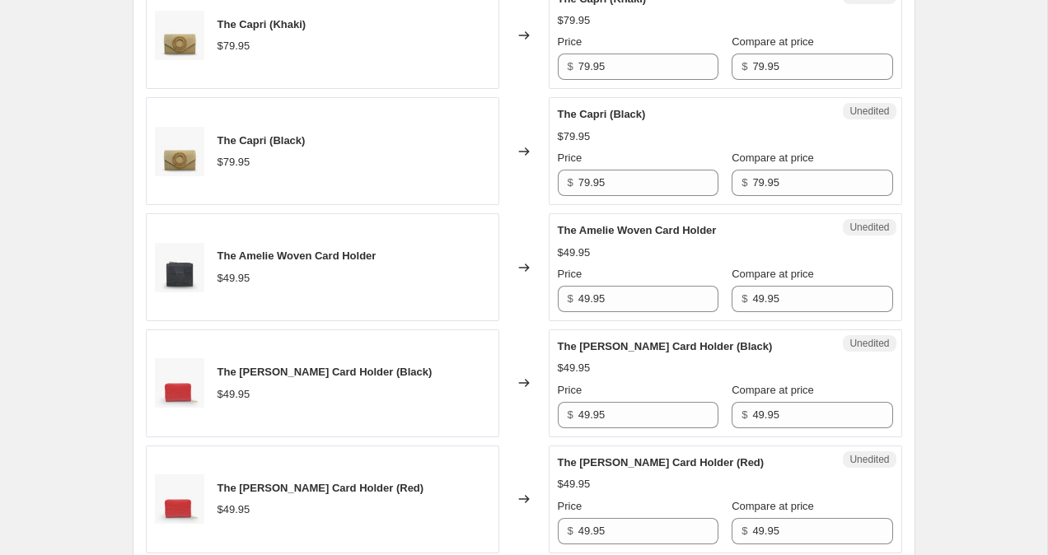
scroll to position [2082, 0]
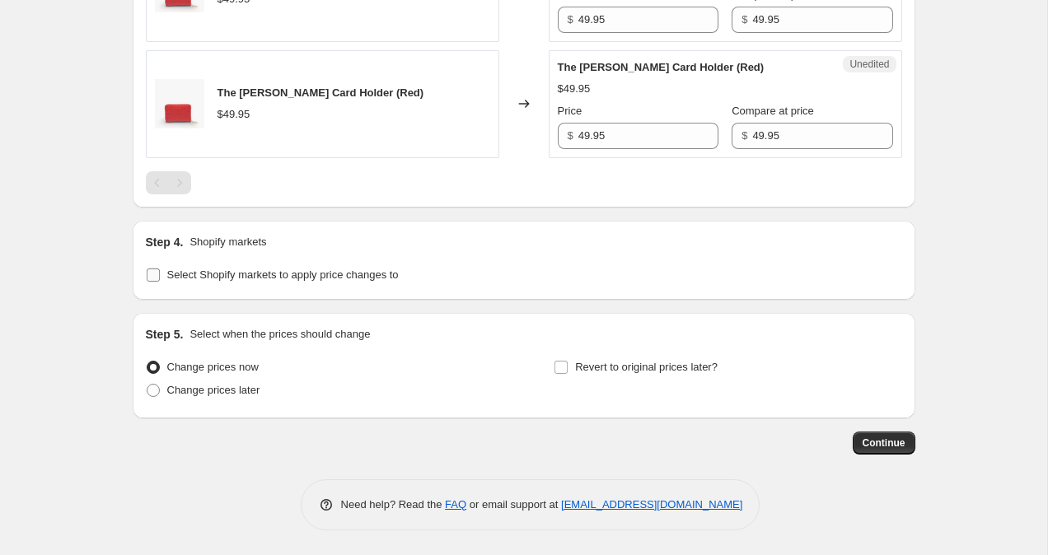
click at [153, 278] on input "Select Shopify markets to apply price changes to" at bounding box center [153, 275] width 13 height 13
checkbox input "true"
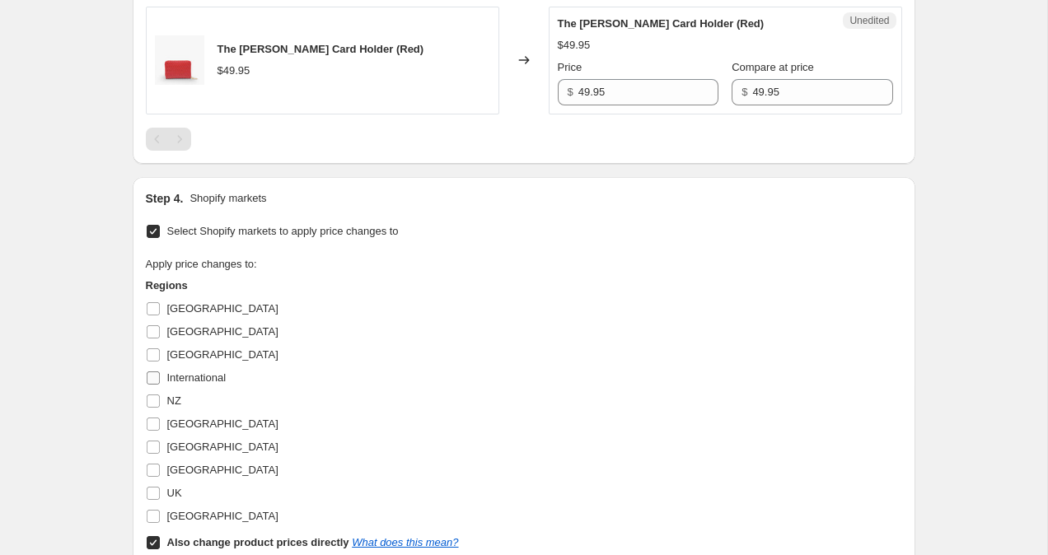
scroll to position [2142, 0]
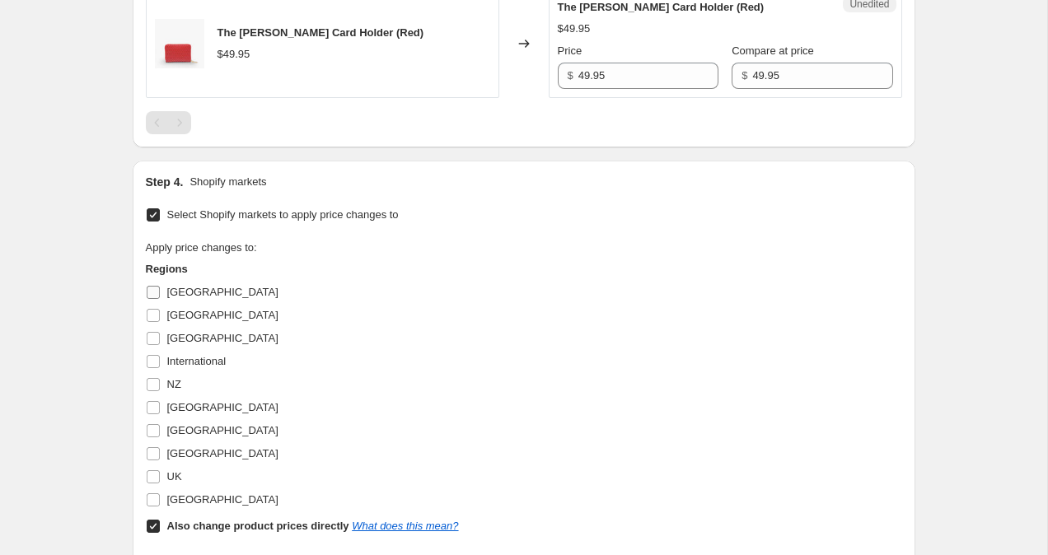
click at [150, 296] on input "[GEOGRAPHIC_DATA]" at bounding box center [153, 292] width 13 height 13
checkbox input "true"
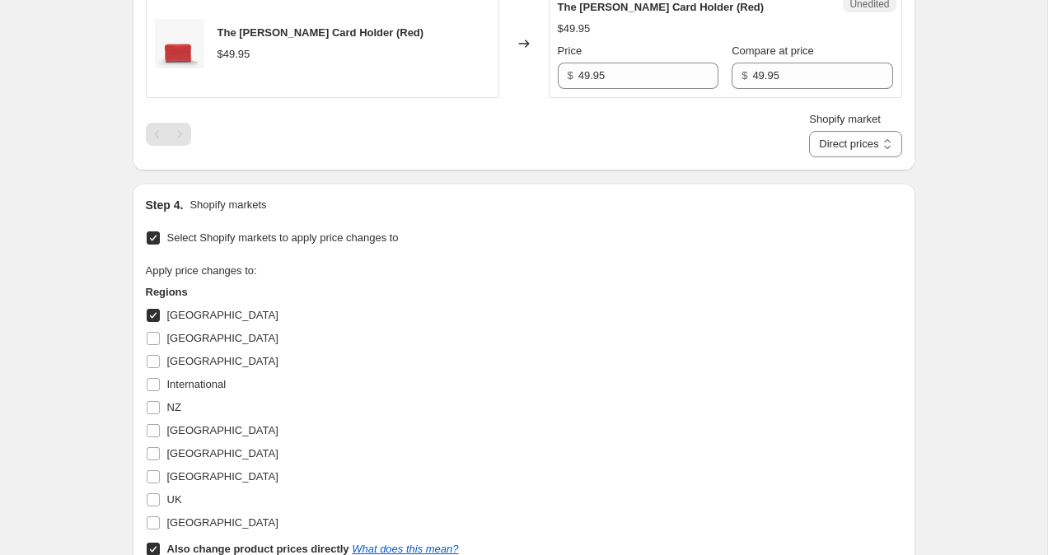
click at [152, 547] on input "Also change product prices directly What does this mean?" at bounding box center [153, 549] width 13 height 13
checkbox input "false"
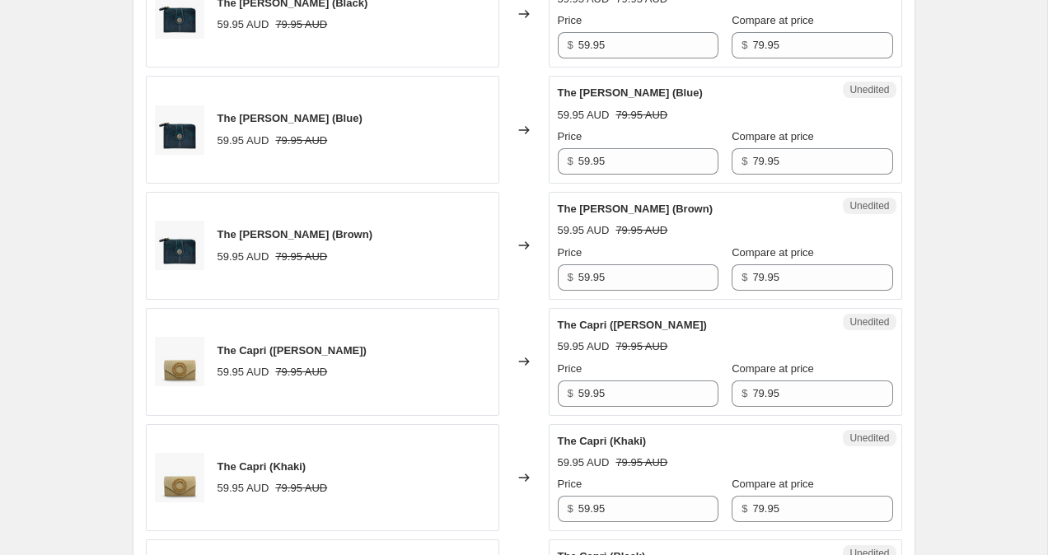
scroll to position [1261, 0]
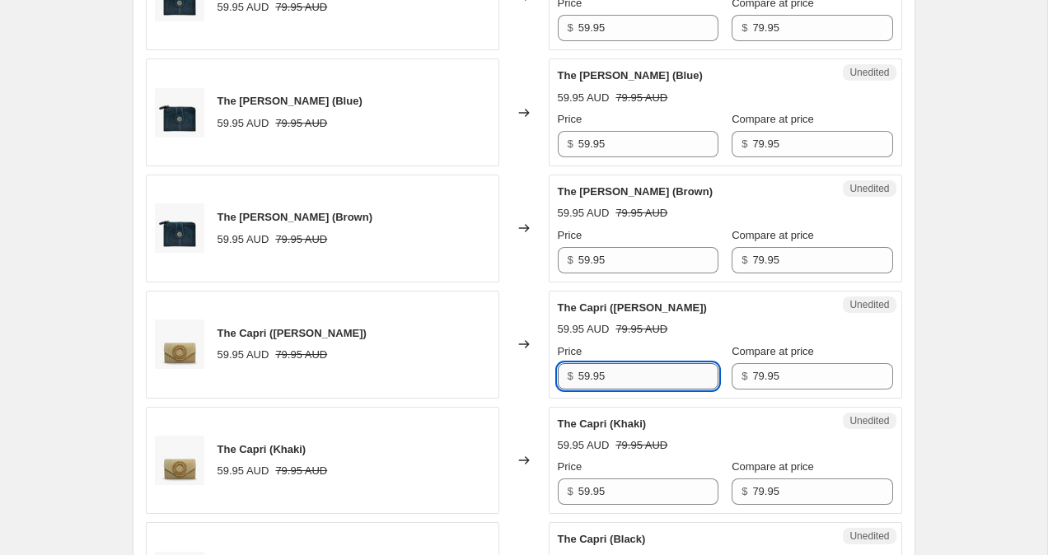
click at [587, 381] on input "59.95" at bounding box center [648, 376] width 140 height 26
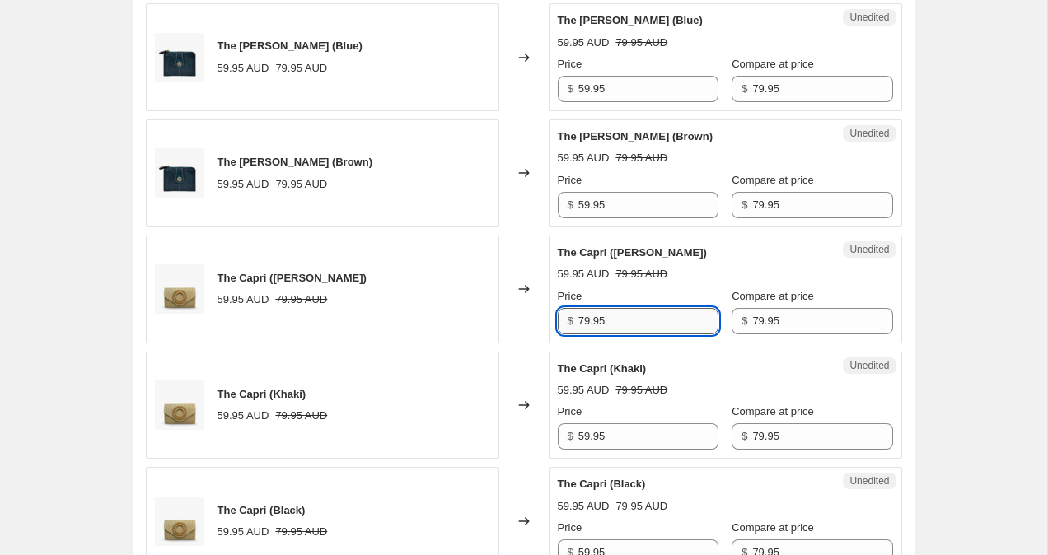
scroll to position [1330, 0]
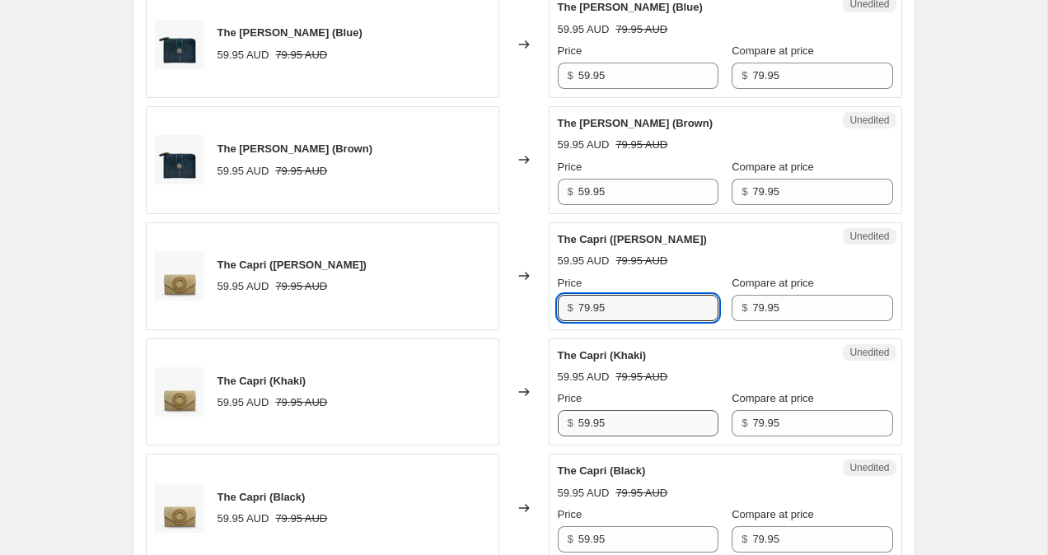
type input "79.95"
click at [587, 421] on input "59.95" at bounding box center [648, 423] width 140 height 26
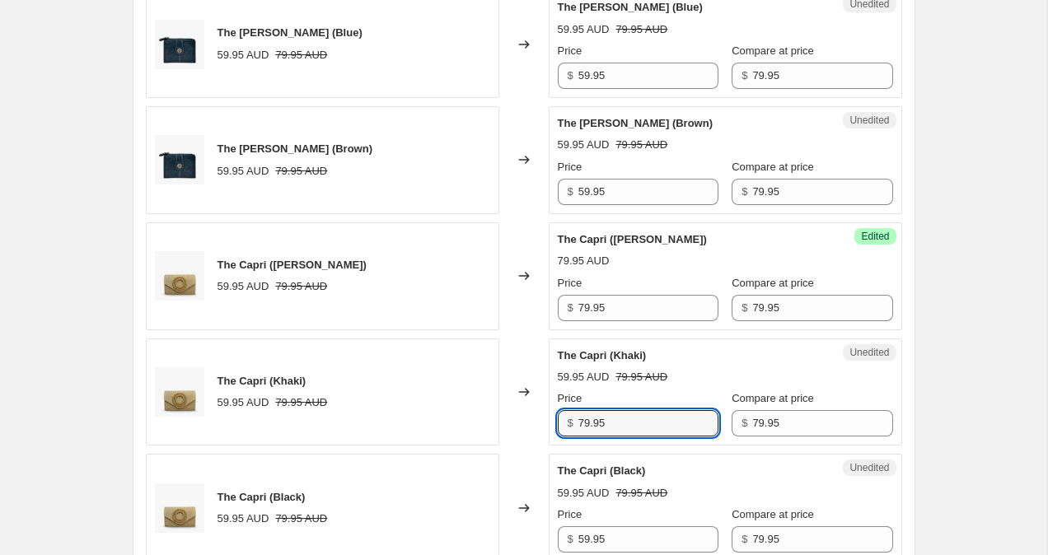
type input "79.95"
click at [1002, 189] on div "Create new price [MEDICAL_DATA]. This page is ready Create new price [MEDICAL_D…" at bounding box center [523, 159] width 1047 height 2978
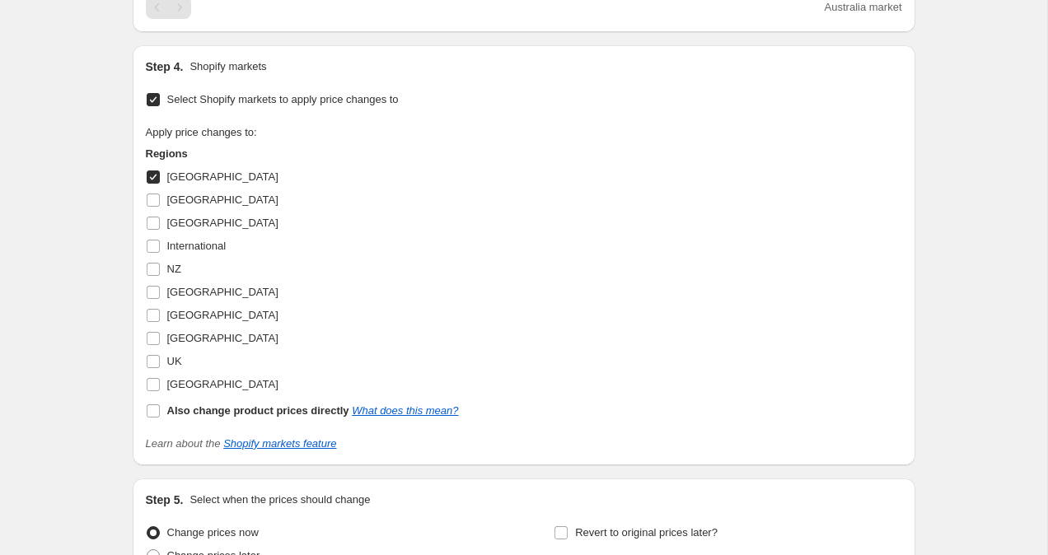
scroll to position [2316, 0]
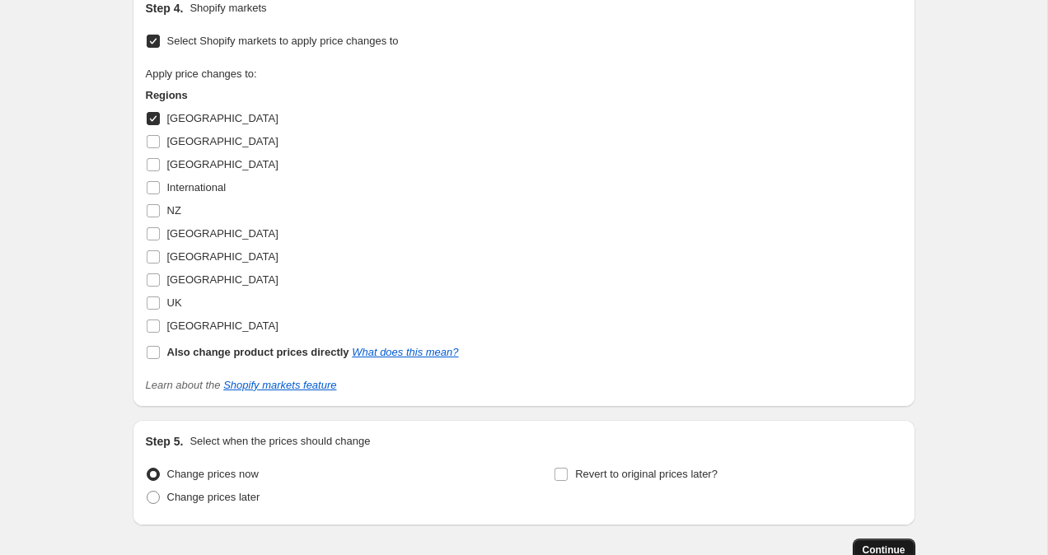
click at [895, 543] on button "Continue" at bounding box center [884, 550] width 63 height 23
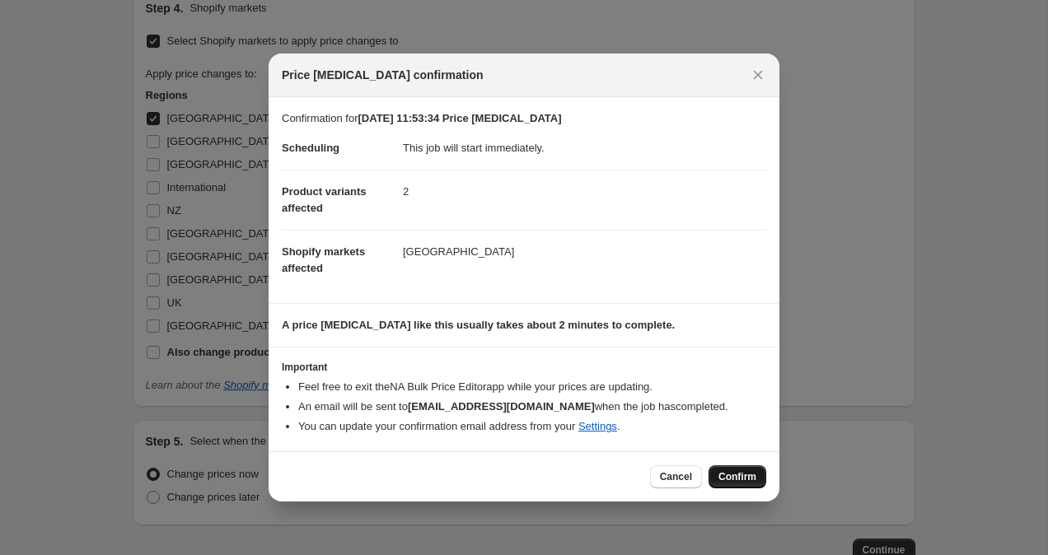
click at [744, 475] on span "Confirm" at bounding box center [737, 476] width 38 height 13
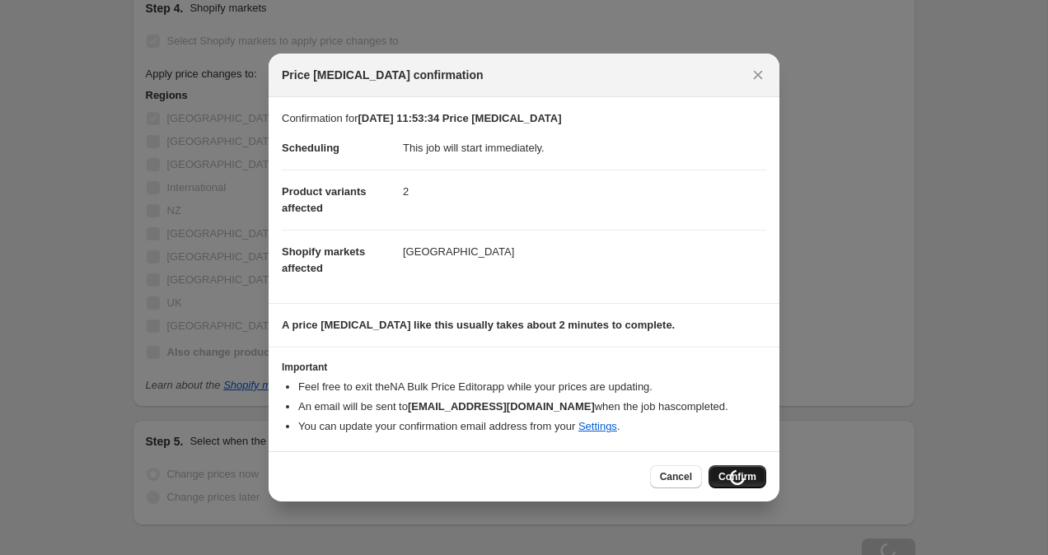
scroll to position [2316, 0]
